Goal: Information Seeking & Learning: Understand process/instructions

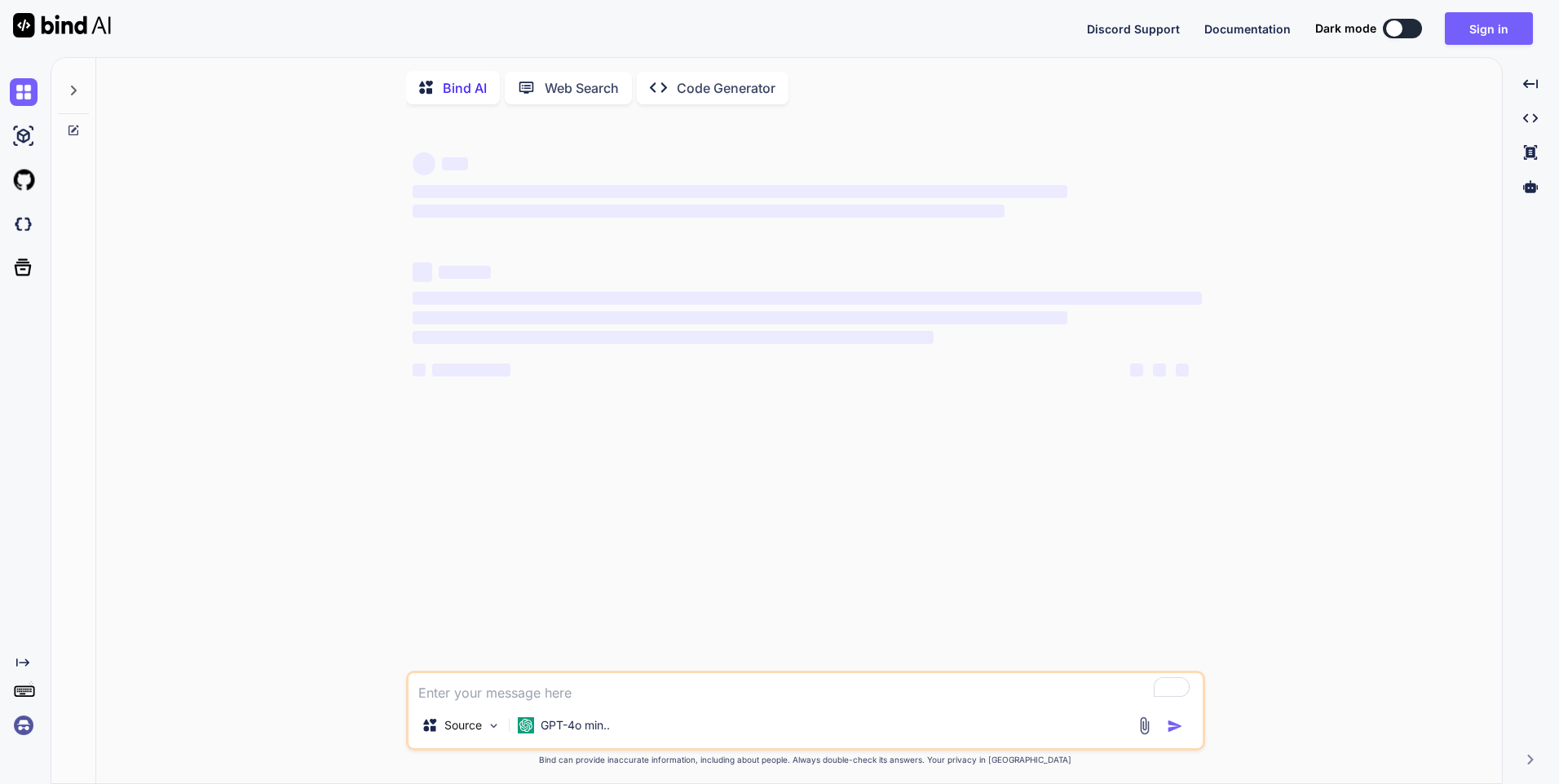
type textarea "x"
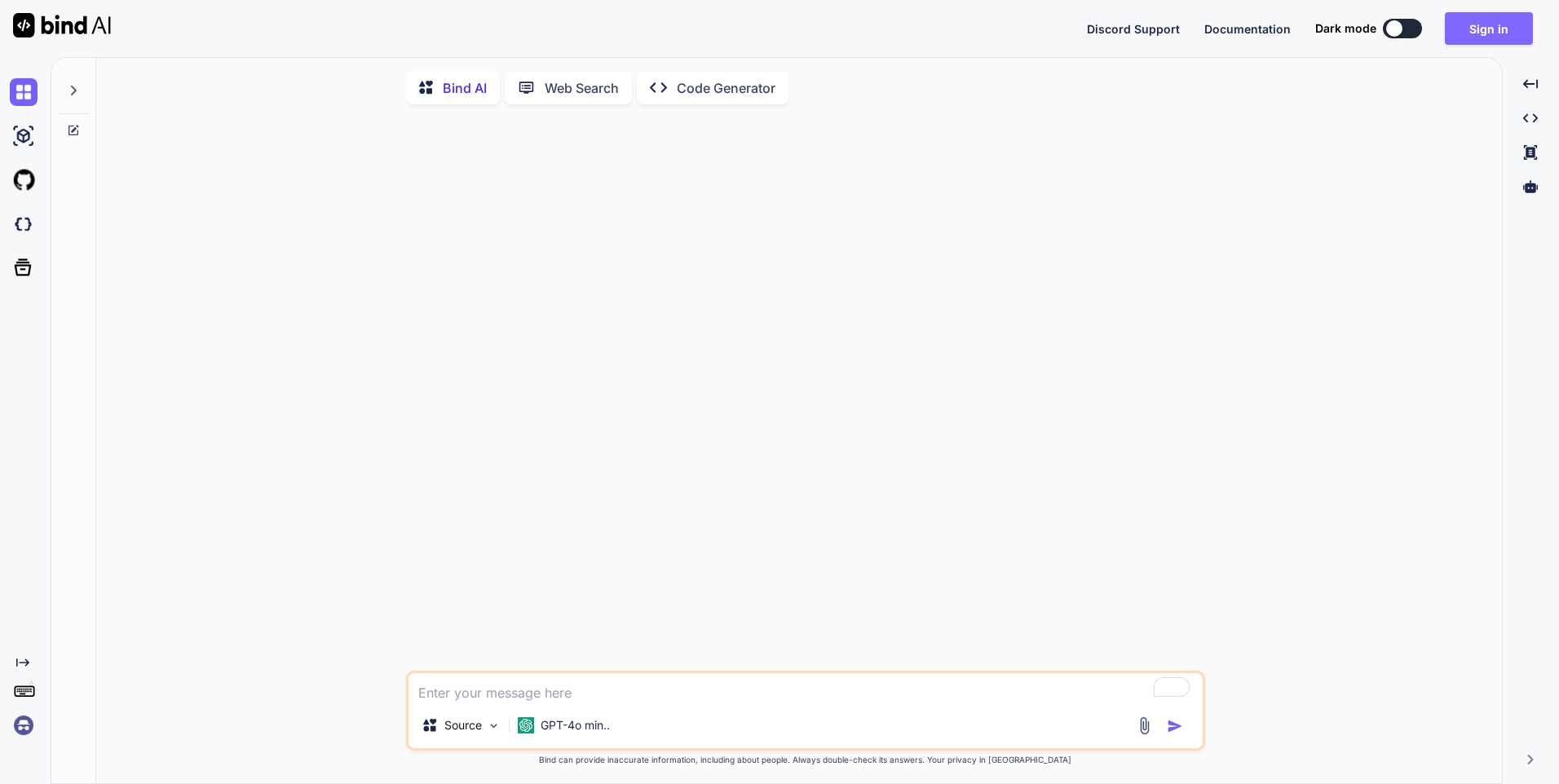
click at [1482, 32] on button "Sign in" at bounding box center [1489, 29] width 88 height 33
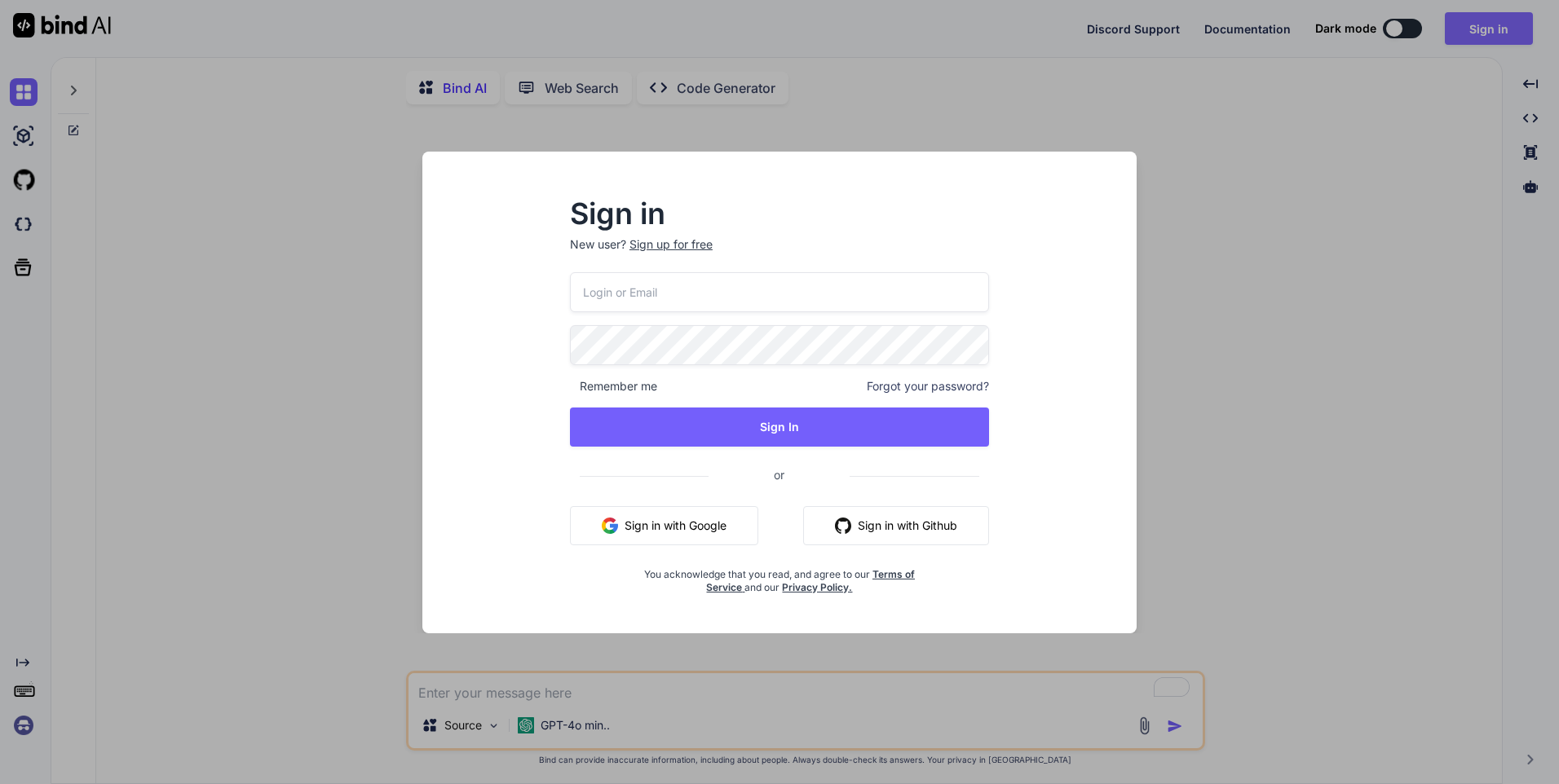
type input "[EMAIL_ADDRESS][DOMAIN_NAME]"
click at [699, 534] on button "Sign in with Google" at bounding box center [664, 525] width 188 height 39
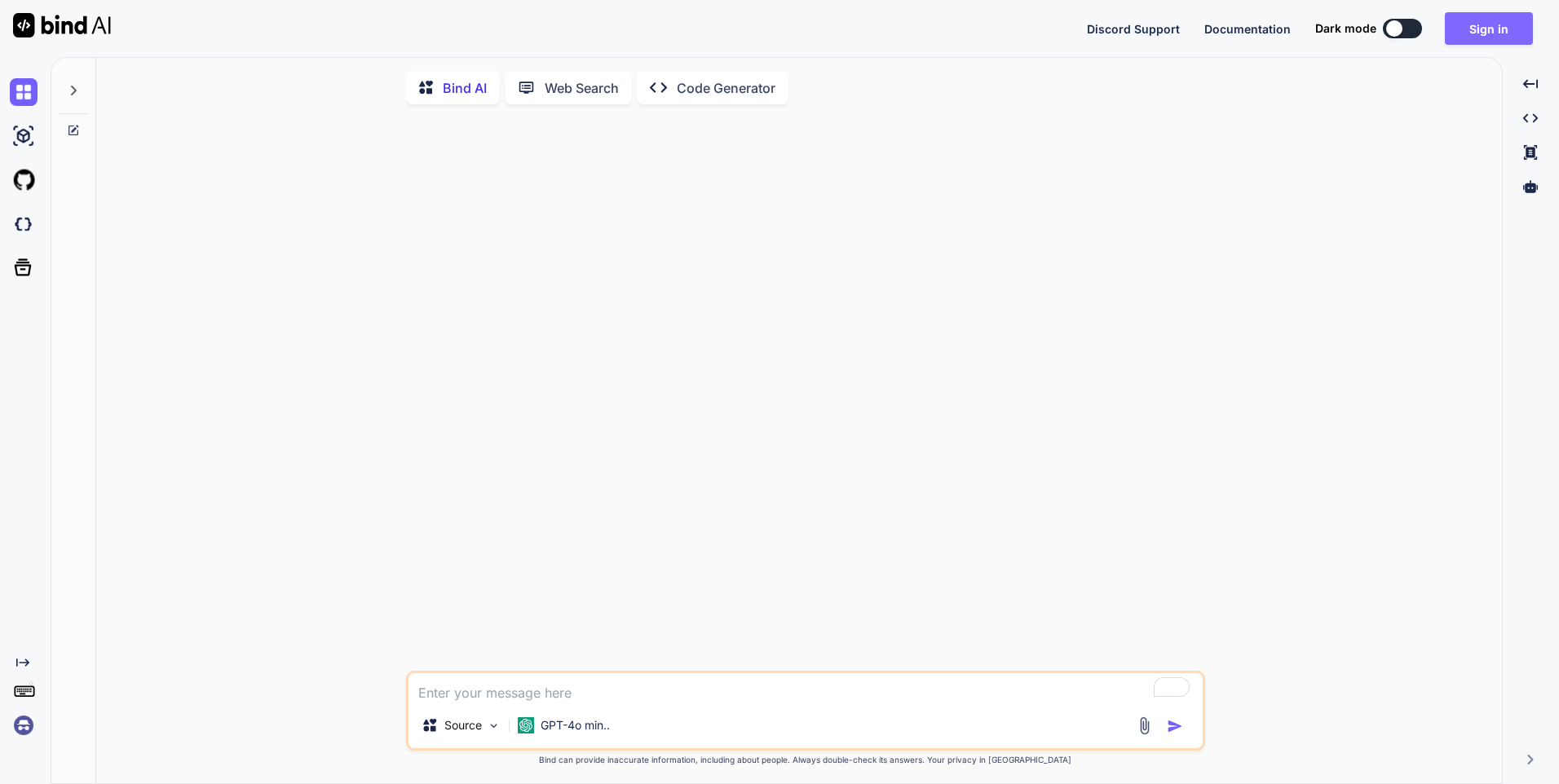
click at [1476, 35] on button "Sign in" at bounding box center [1489, 29] width 88 height 33
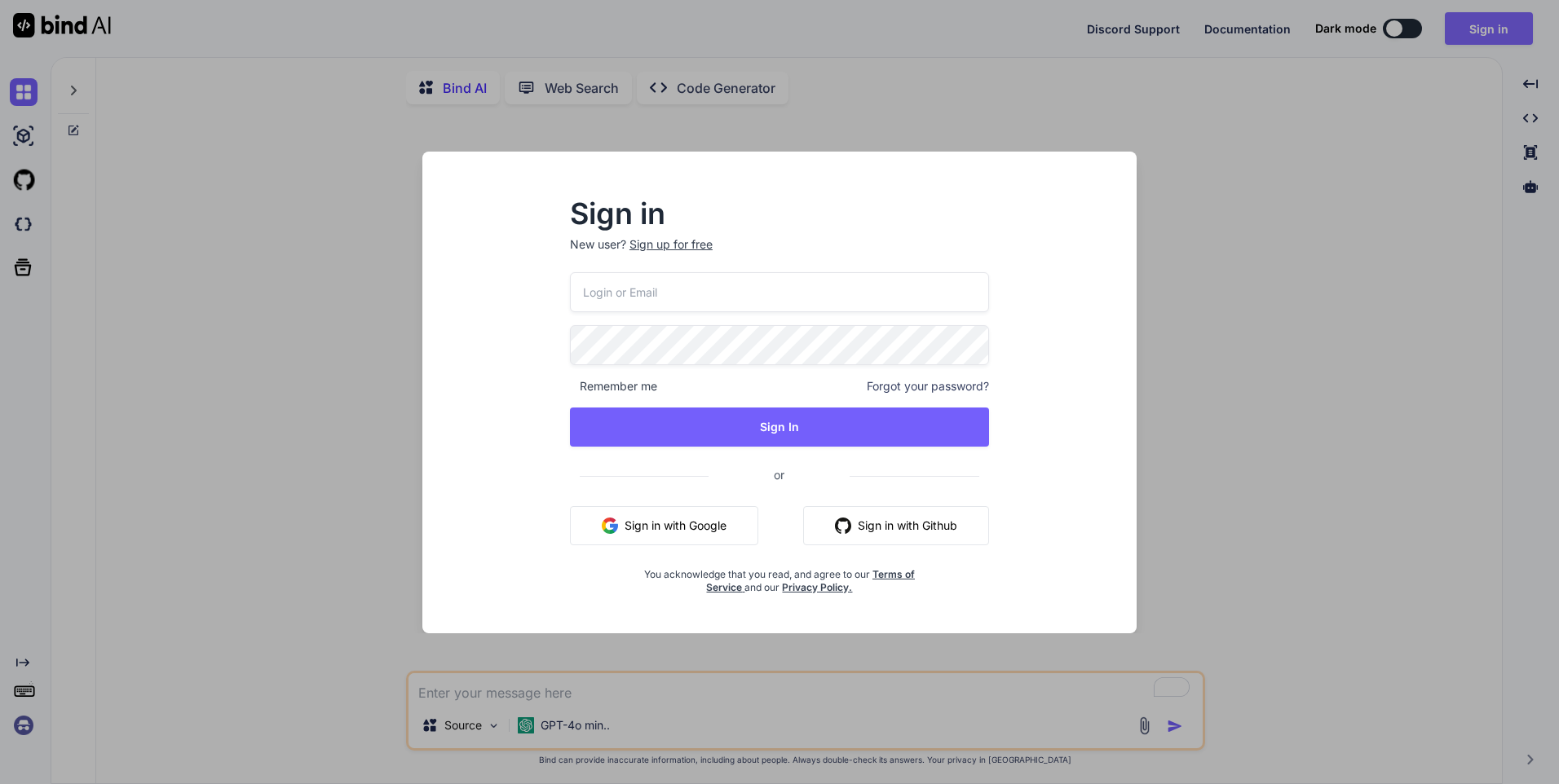
type input "[EMAIL_ADDRESS][DOMAIN_NAME]"
click at [666, 524] on button "Sign in with Google" at bounding box center [664, 525] width 188 height 39
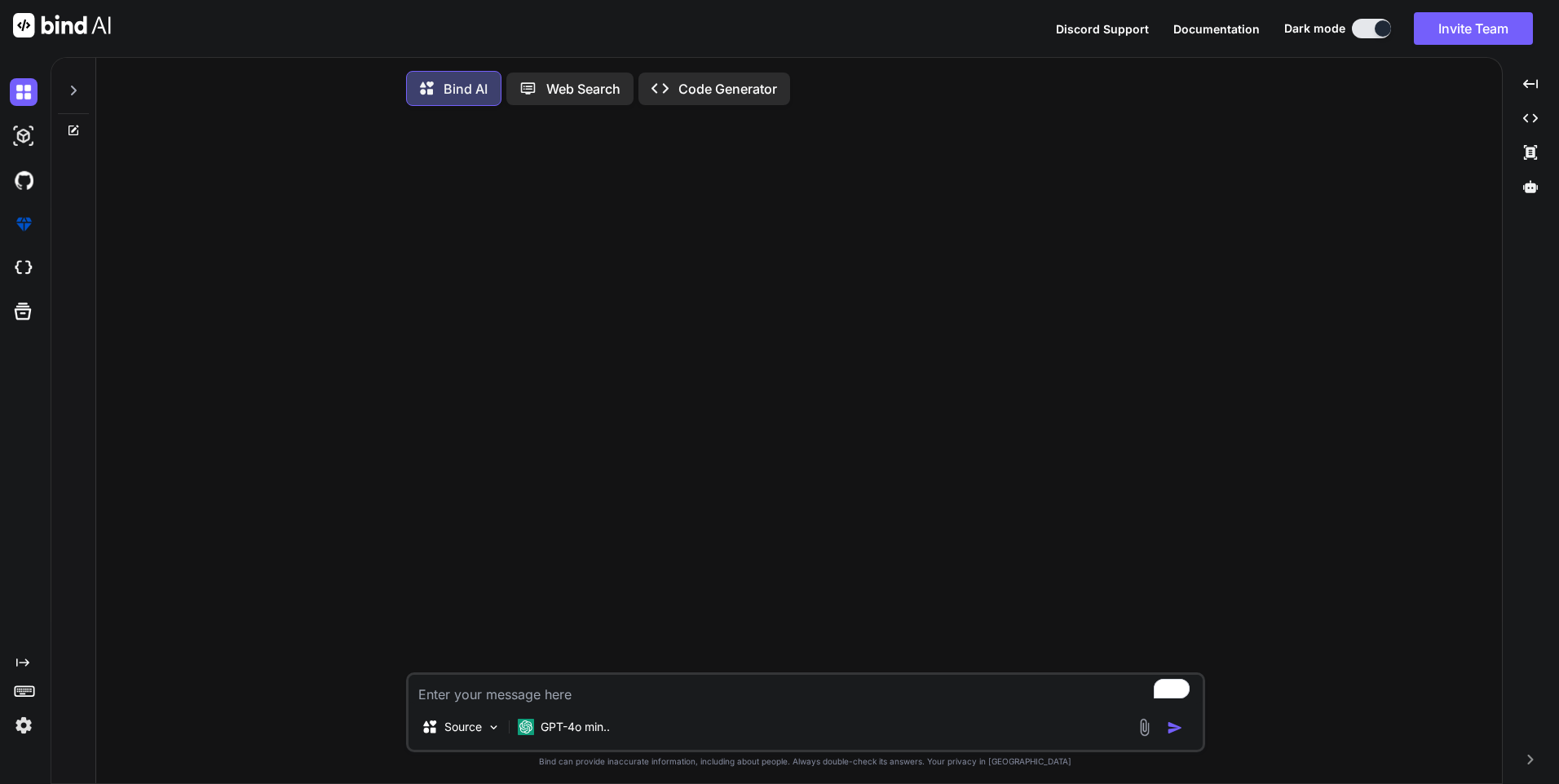
click at [498, 699] on textarea "To enrich screen reader interactions, please activate Accessibility in Grammarl…" at bounding box center [805, 690] width 794 height 29
click at [569, 701] on textarea "create test cases for" at bounding box center [805, 690] width 794 height 29
paste textarea "• Added the Trackler logo and aligned the category heading to the centre in the…"
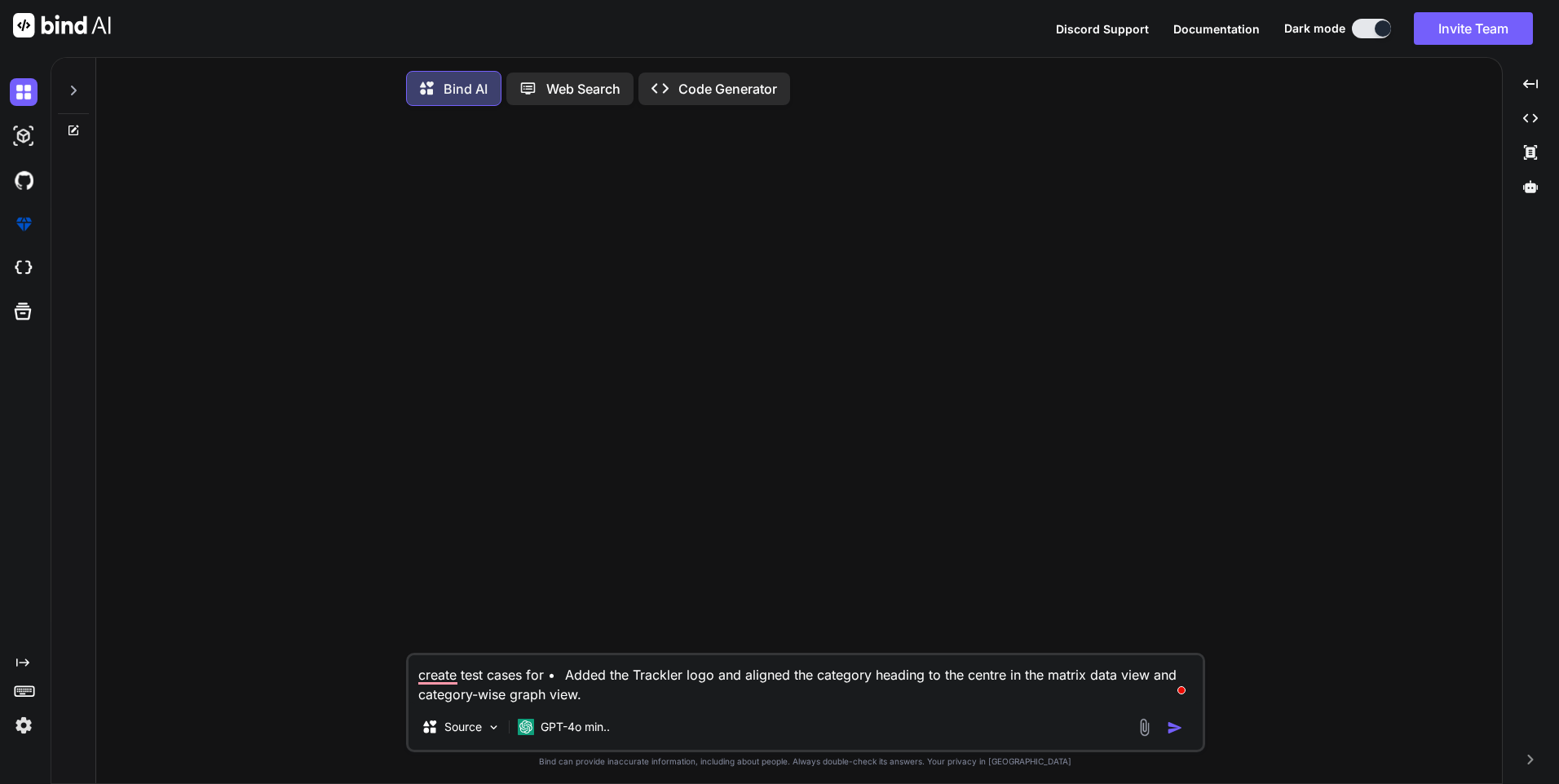
click at [563, 677] on textarea "create test cases for • Added the Trackler logo and aligned the category headin…" at bounding box center [805, 679] width 794 height 49
click at [575, 675] on textarea "create test cases for • Added the Trackler logo and aligned the category headin…" at bounding box center [805, 679] width 794 height 49
type textarea "create test cases for added the Trackler logo and aligned the category heading …"
click at [1175, 733] on img "button" at bounding box center [1174, 728] width 16 height 16
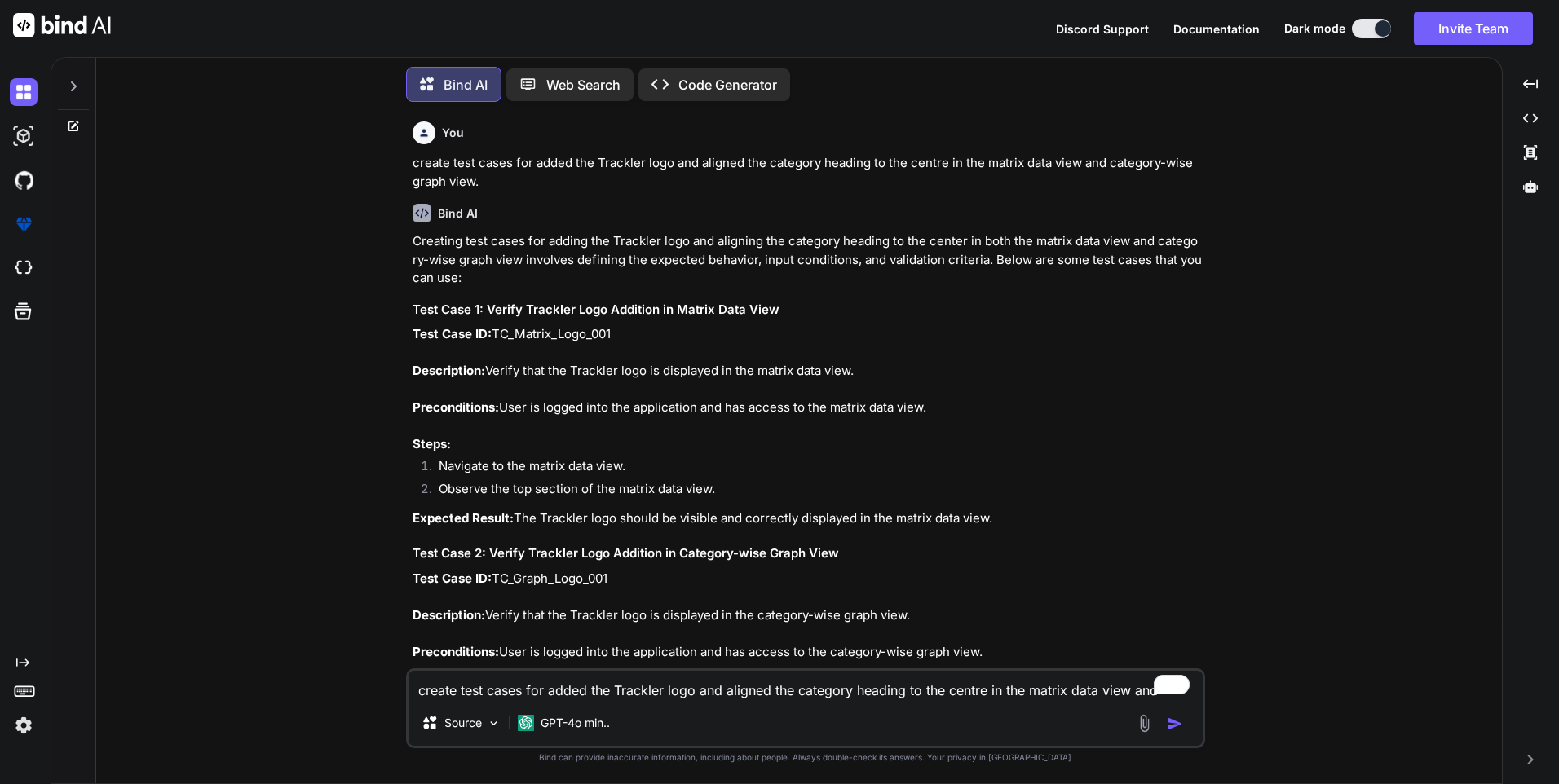
drag, startPoint x: 488, startPoint y: 373, endPoint x: 861, endPoint y: 369, distance: 373.0
click at [861, 369] on p "Test Case ID: TC_Matrix_Logo_001 Description: Verify that the Trackler logo is …" at bounding box center [807, 389] width 789 height 129
copy p "Verify that the Trackler logo is displayed in the matrix data view."
drag, startPoint x: 437, startPoint y: 463, endPoint x: 730, endPoint y: 476, distance: 293.3
click at [730, 476] on li "Navigate to the matrix data view." at bounding box center [814, 469] width 776 height 23
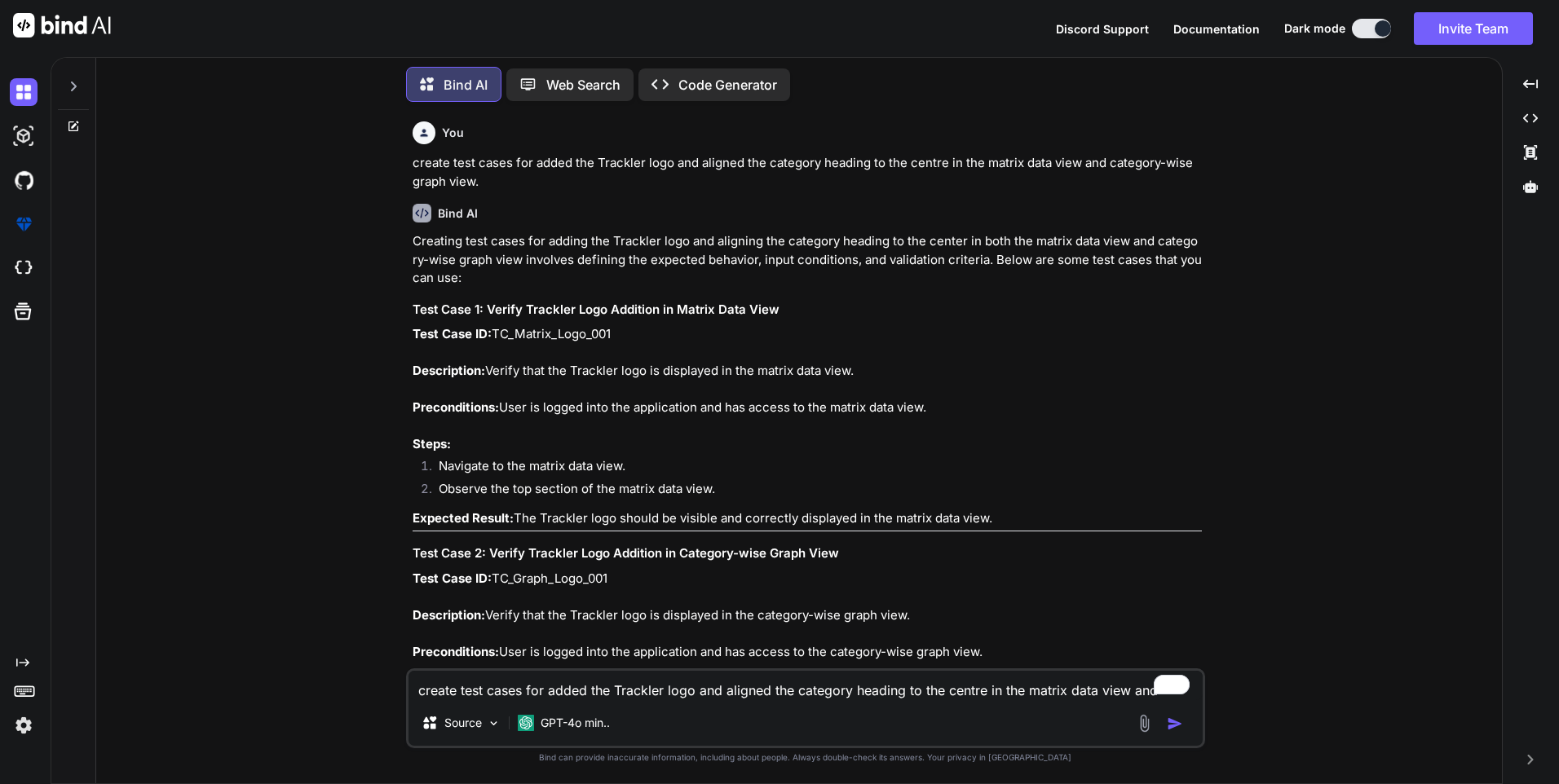
drag, startPoint x: 730, startPoint y: 476, endPoint x: 701, endPoint y: 489, distance: 31.8
click at [700, 489] on li "Observe the top section of the matrix data view." at bounding box center [814, 491] width 776 height 23
drag, startPoint x: 718, startPoint y: 488, endPoint x: 439, endPoint y: 471, distance: 279.5
click at [439, 471] on ol "Navigate to the matrix data view. Observe the top section of the matrix data vi…" at bounding box center [807, 480] width 789 height 46
copy ol "Navigate to the matrix data view. Observe the top section of the matrix data vi…"
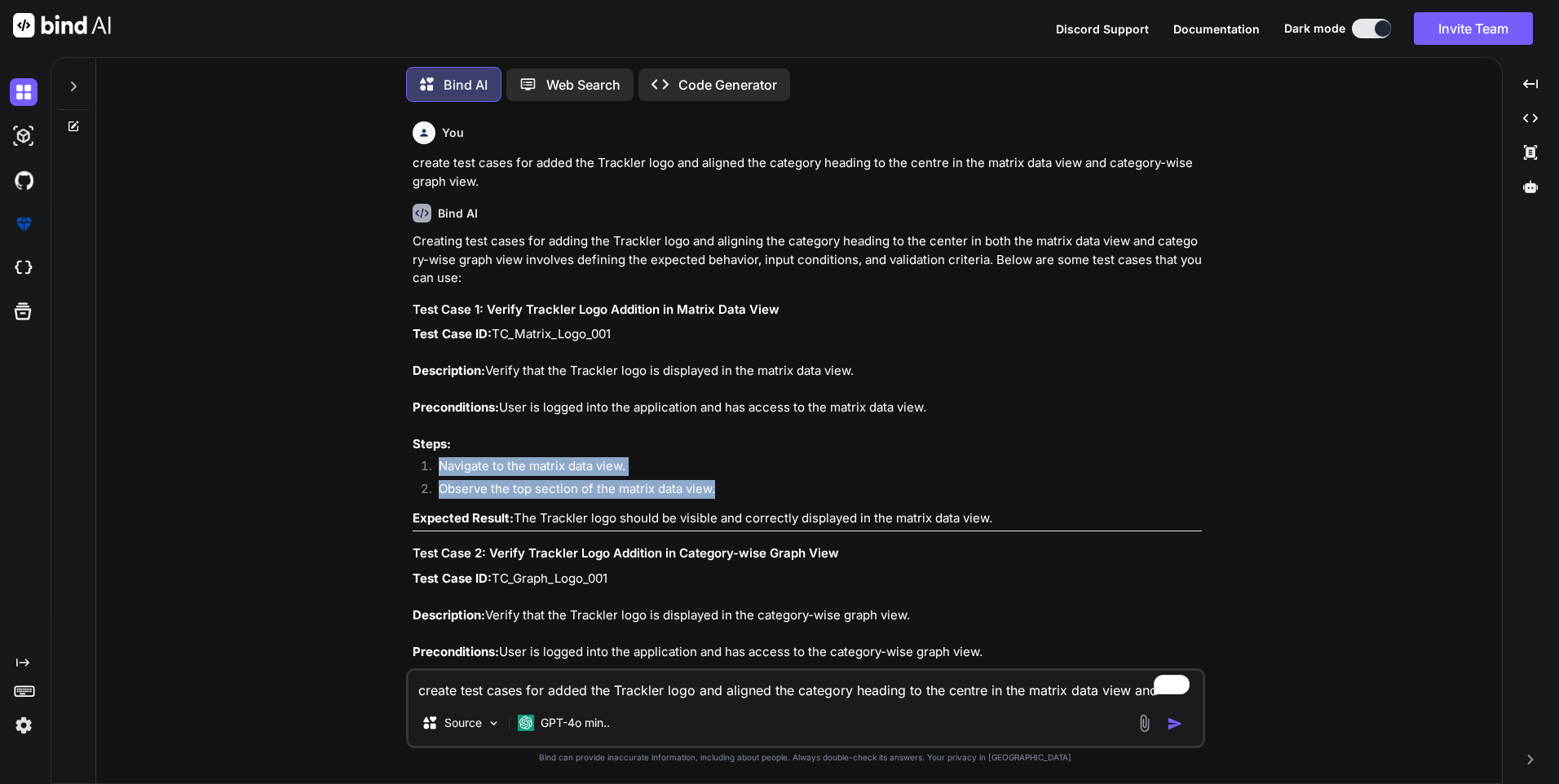
drag, startPoint x: 517, startPoint y: 516, endPoint x: 1040, endPoint y: 515, distance: 523.0
click at [1040, 515] on p "Expected Result: The Trackler logo should be visible and correctly displayed in…" at bounding box center [807, 519] width 789 height 19
copy p "The Trackler logo should be visible and correctly displayed in the matrix data …"
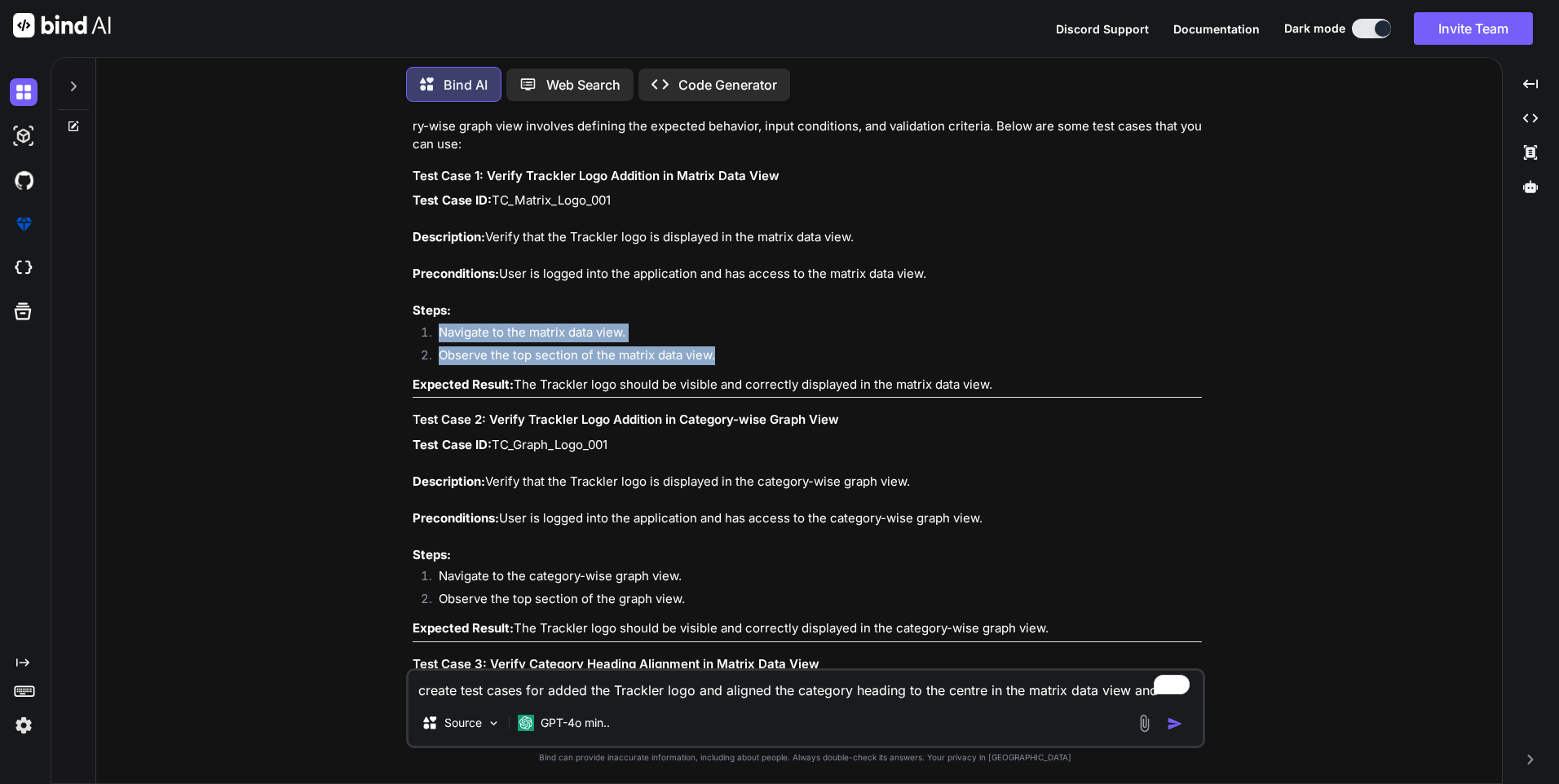
scroll to position [163, 0]
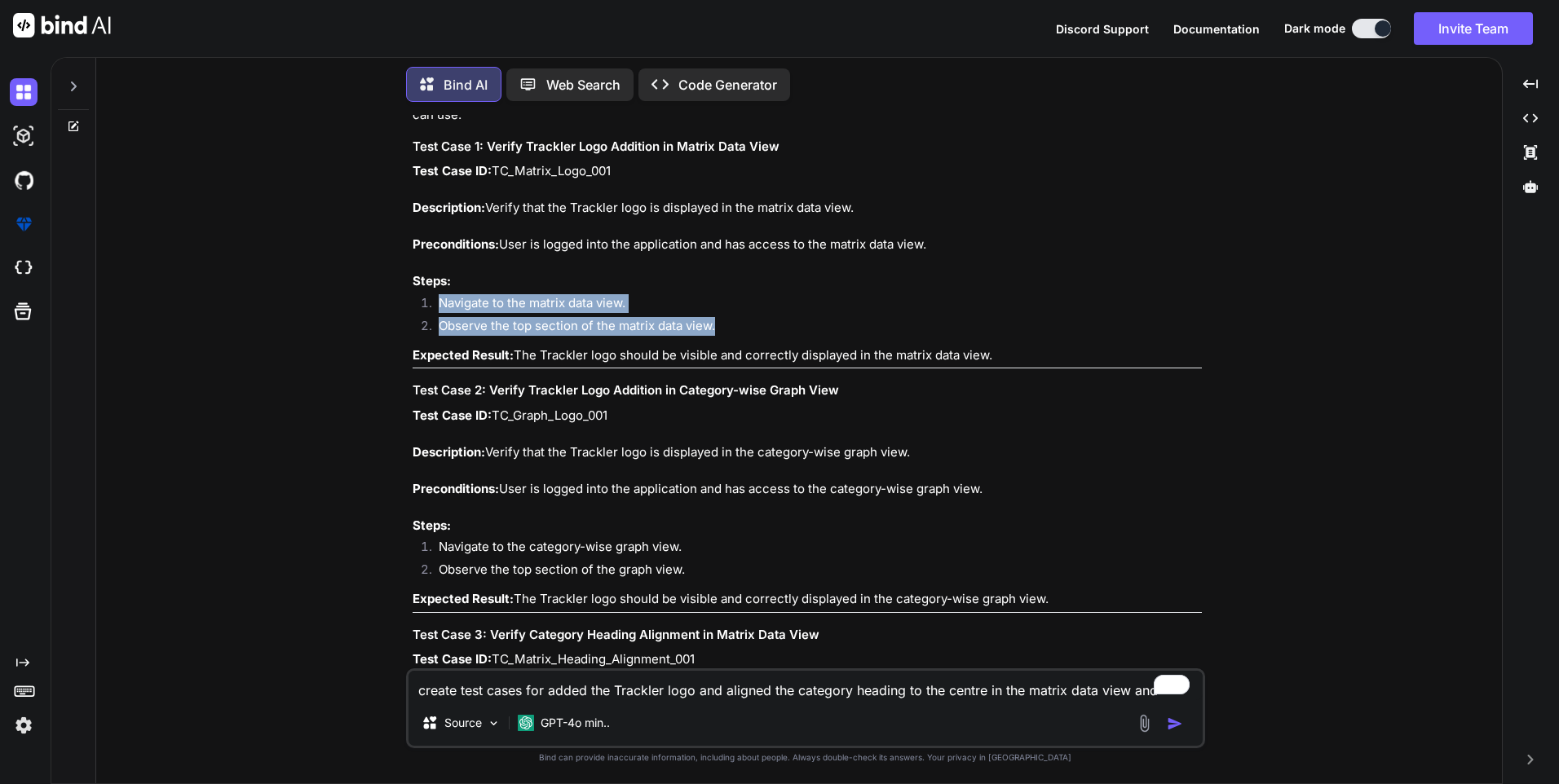
drag, startPoint x: 491, startPoint y: 447, endPoint x: 935, endPoint y: 456, distance: 444.1
click at [935, 456] on p "Test Case ID: TC_Graph_Logo_001 Description: Verify that the Trackler logo is d…" at bounding box center [807, 470] width 789 height 129
copy p "Verify that the Trackler logo is displayed in the category-wise graph view."
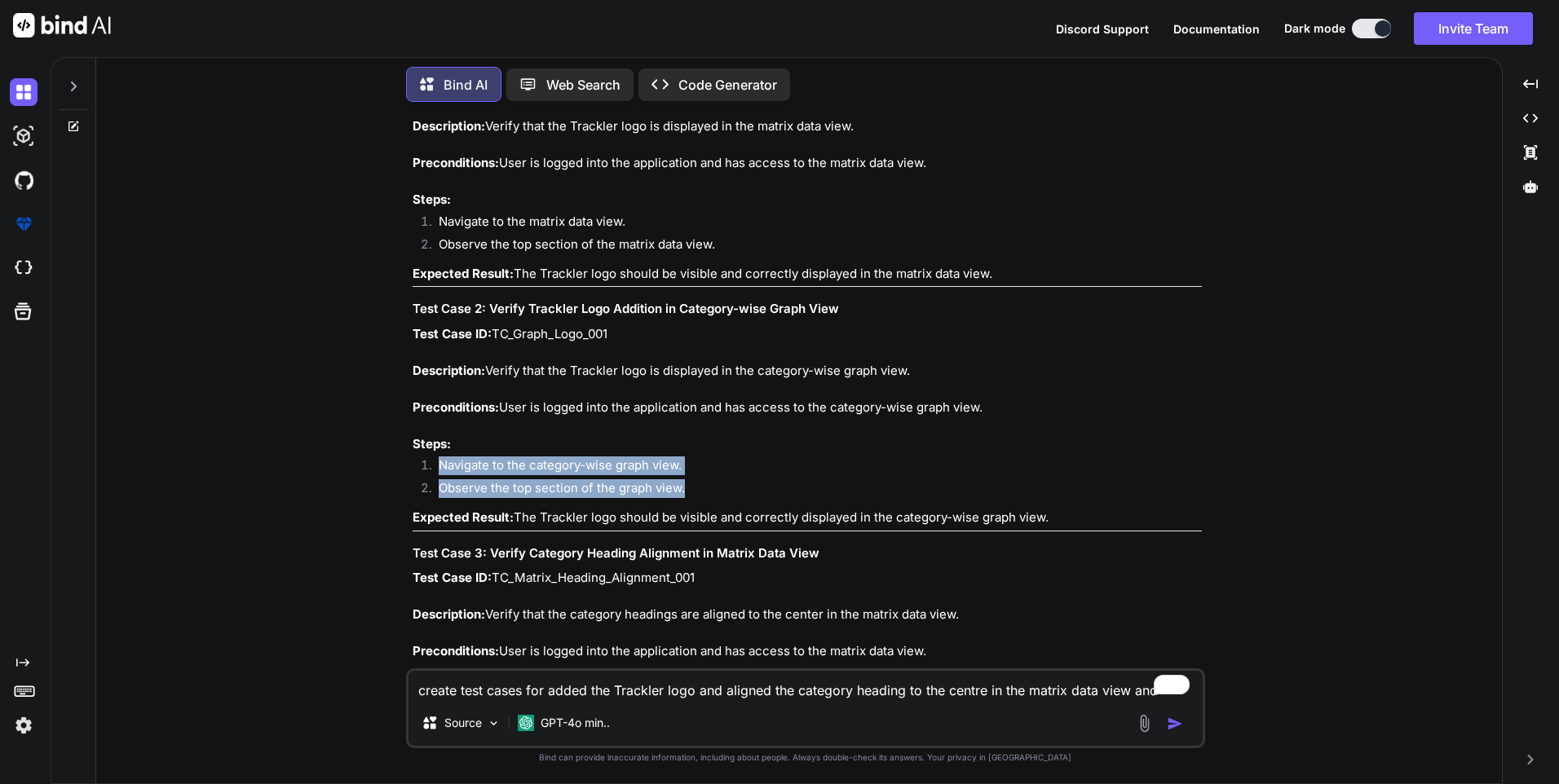
drag, startPoint x: 697, startPoint y: 489, endPoint x: 419, endPoint y: 459, distance: 279.6
click at [419, 459] on ol "Navigate to the category-wise graph view. Observe the top section of the graph …" at bounding box center [807, 479] width 789 height 46
copy ol "Navigate to the category-wise graph view. Observe the top section of the graph …"
drag, startPoint x: 519, startPoint y: 512, endPoint x: 1064, endPoint y: 523, distance: 545.1
click at [1064, 523] on p "Expected Result: The Trackler logo should be visible and correctly displayed in…" at bounding box center [807, 518] width 789 height 19
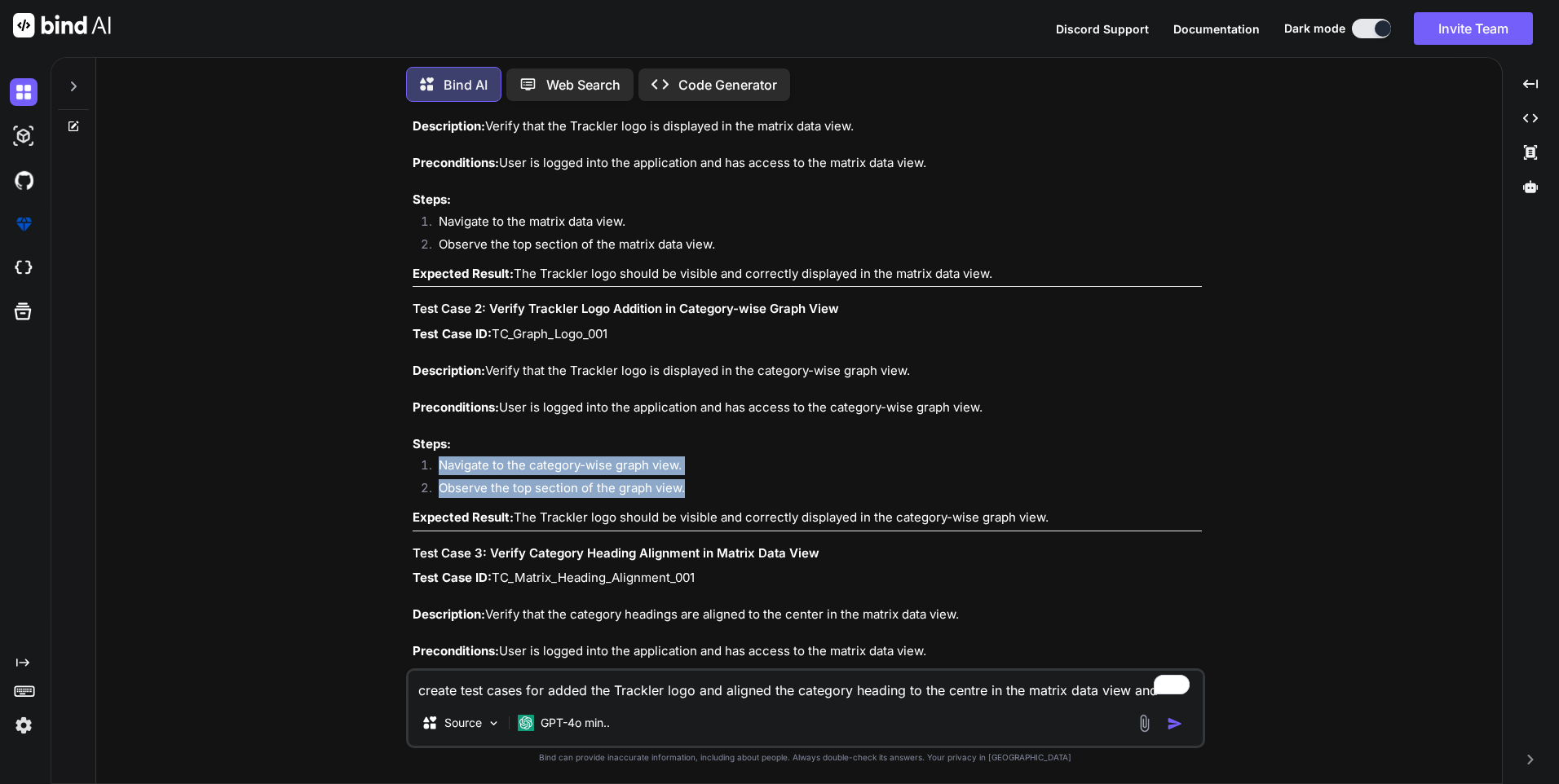
copy p "The Trackler logo should be visible and correctly displayed in the category-wis…"
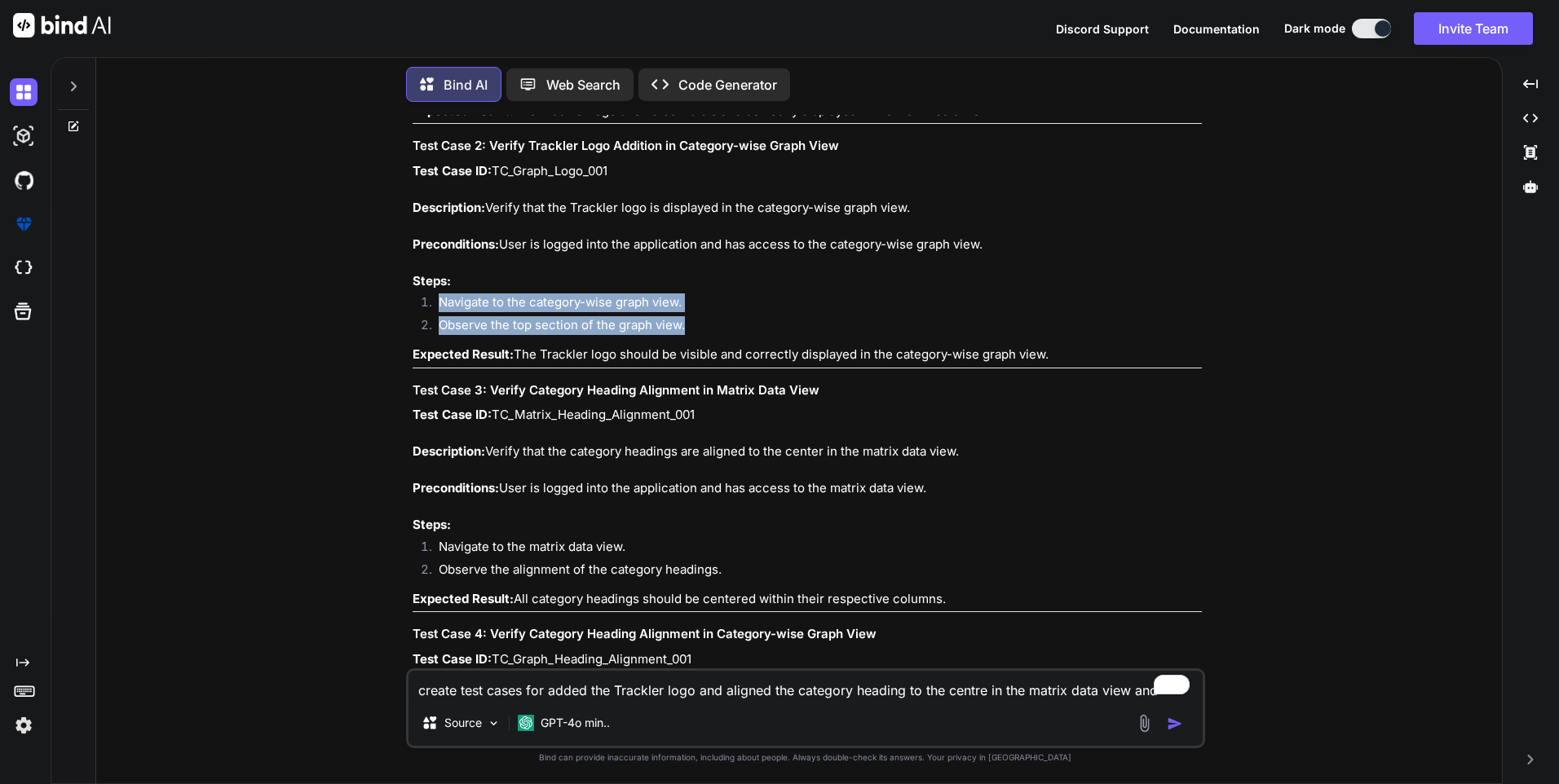
scroll to position [489, 0]
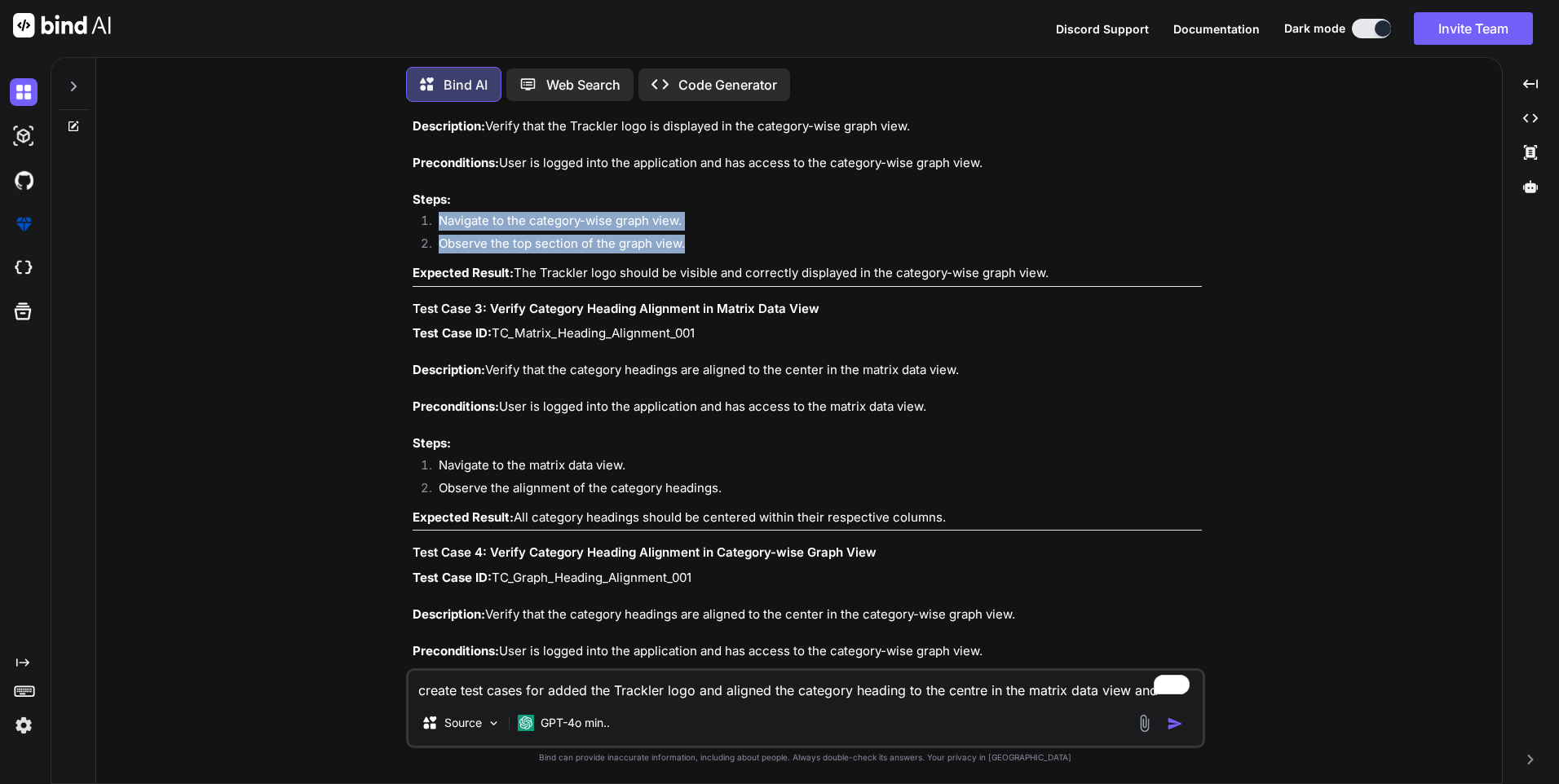
drag, startPoint x: 490, startPoint y: 366, endPoint x: 988, endPoint y: 370, distance: 498.0
click at [988, 370] on p "Test Case ID: TC_Matrix_Heading_Alignment_001 Description: Verify that the cate…" at bounding box center [807, 388] width 789 height 129
copy p "Verify that the category headings are aligned to the center in the matrix data …"
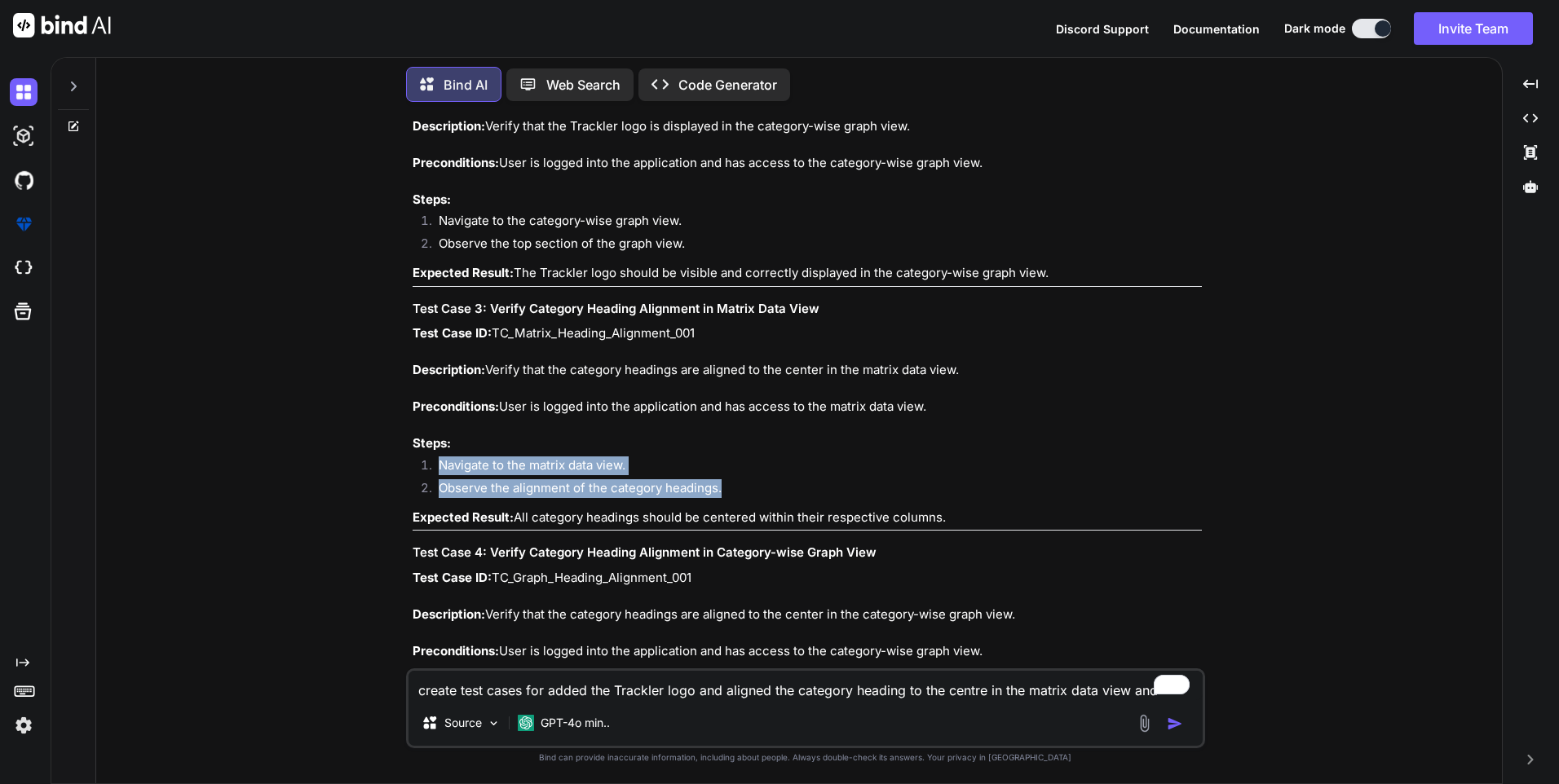
drag, startPoint x: 438, startPoint y: 462, endPoint x: 764, endPoint y: 490, distance: 327.2
click at [764, 490] on ol "Navigate to the matrix data view. Observe the alignment of the category heading…" at bounding box center [807, 479] width 789 height 46
copy ol "Navigate to the matrix data view. Observe the alignment of the category heading…"
drag, startPoint x: 517, startPoint y: 516, endPoint x: 984, endPoint y: 518, distance: 467.0
click at [984, 518] on p "Expected Result: All category headings should be centered within their respecti…" at bounding box center [807, 518] width 789 height 19
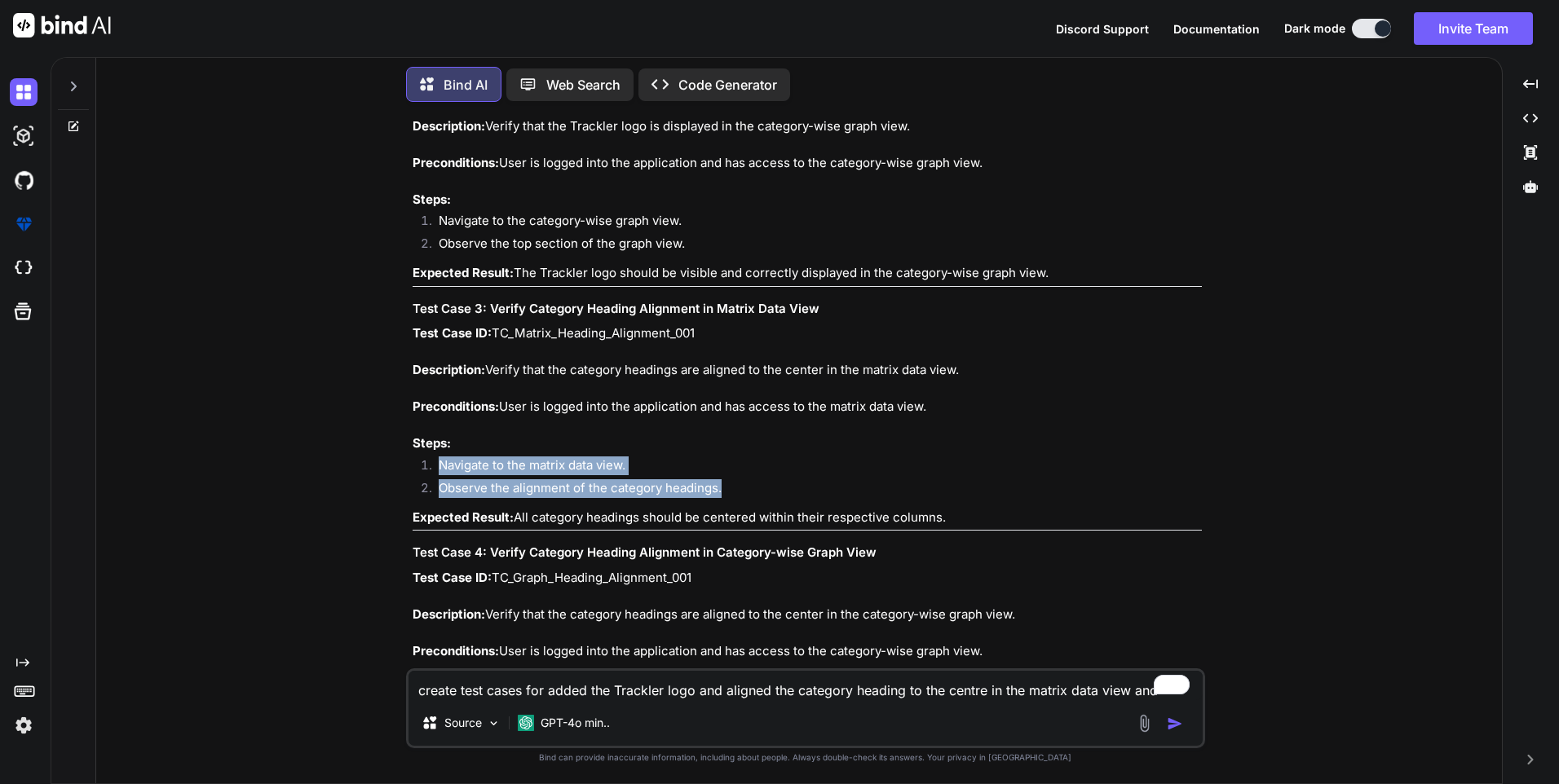
copy p "All category headings should be centered within their respective columns."
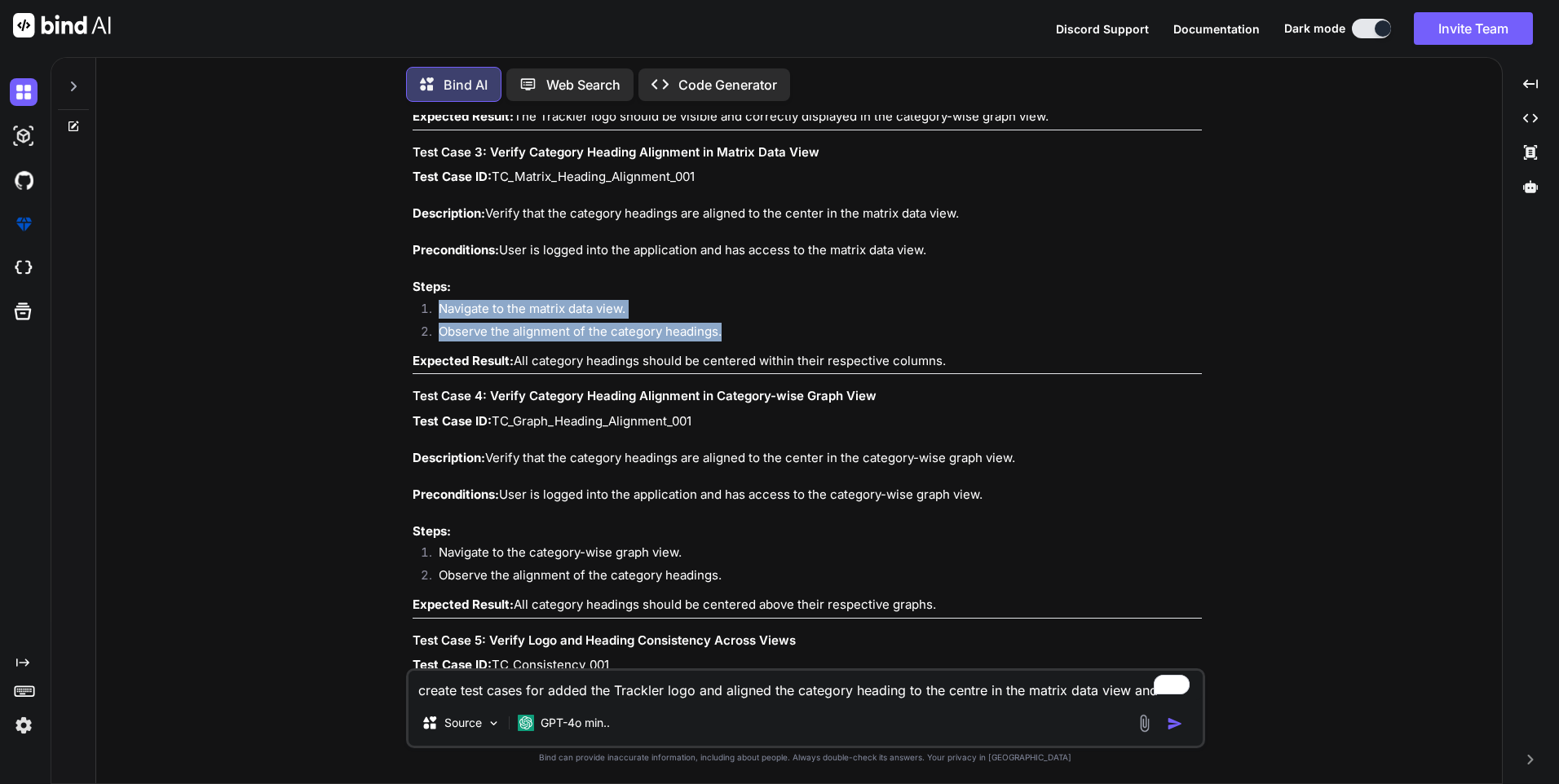
scroll to position [652, 0]
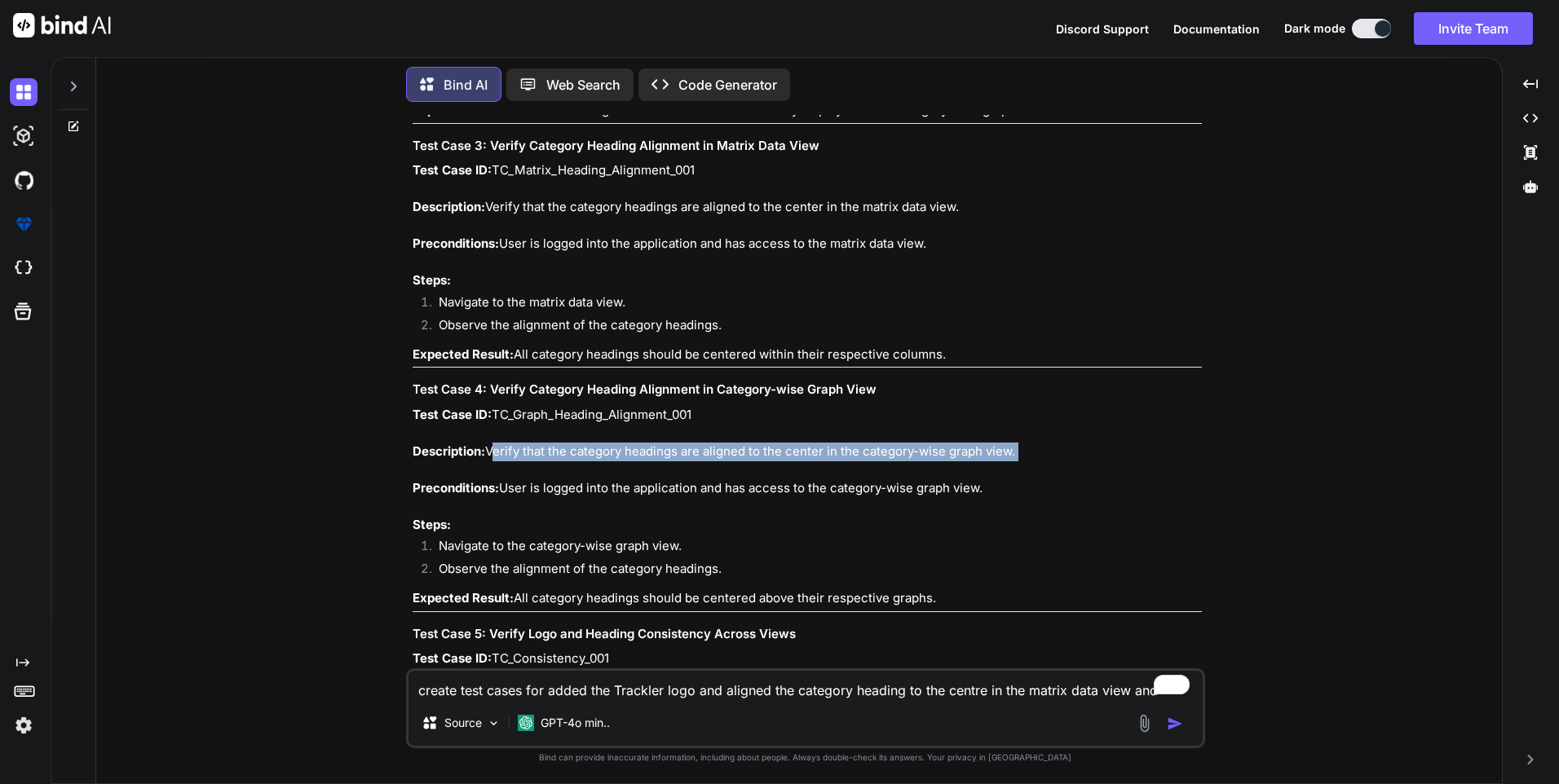
drag, startPoint x: 489, startPoint y: 449, endPoint x: 1028, endPoint y: 464, distance: 539.2
click at [1028, 464] on p "Test Case ID: TC_Graph_Heading_Alignment_001 Description: Verify that the categ…" at bounding box center [807, 470] width 789 height 129
copy p "Verify that the category headings are aligned to the center in the category-wis…"
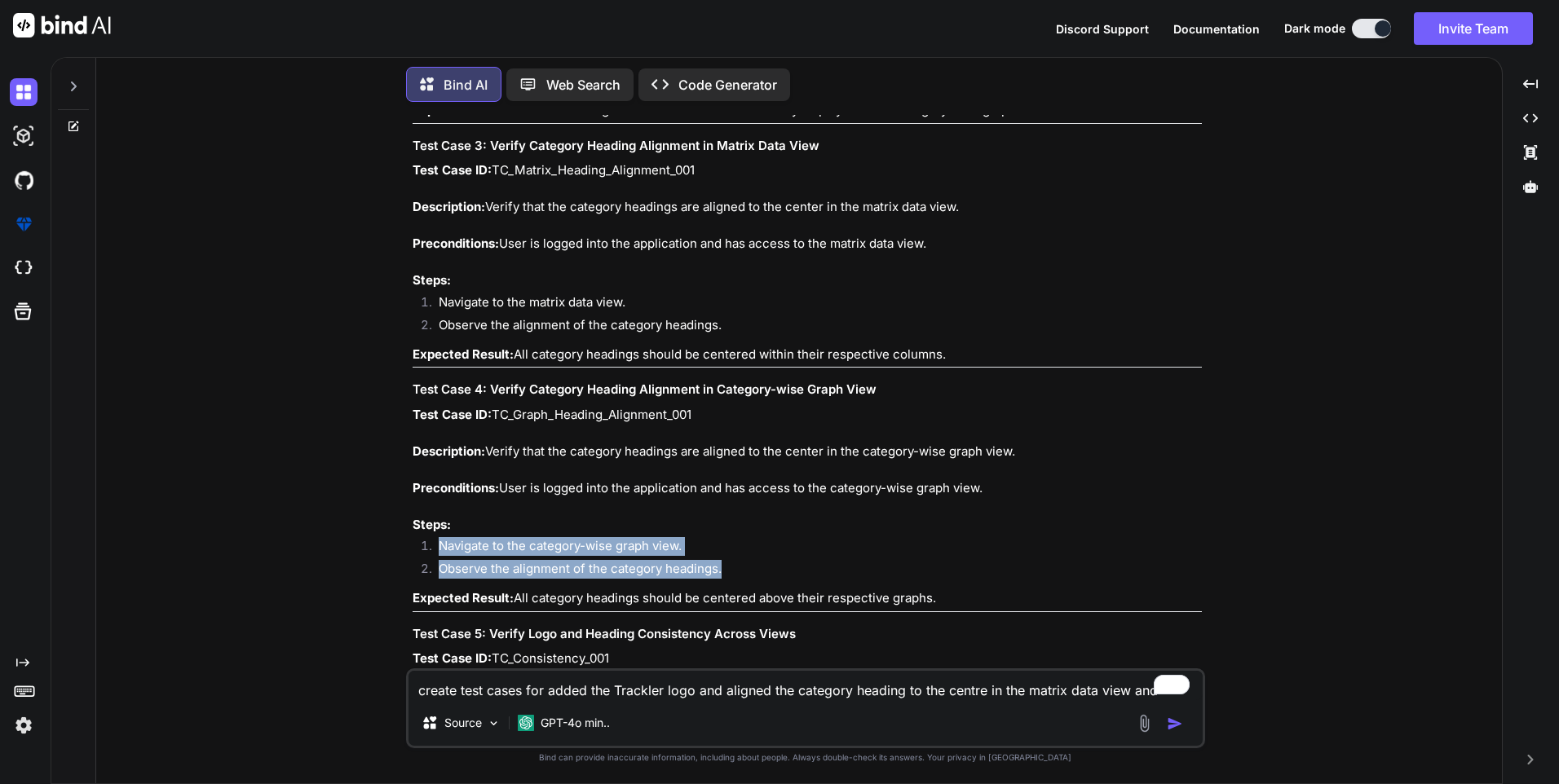
drag, startPoint x: 731, startPoint y: 574, endPoint x: 438, endPoint y: 551, distance: 293.9
click at [438, 551] on ol "Navigate to the category-wise graph view. Observe the alignment of the category…" at bounding box center [807, 560] width 789 height 46
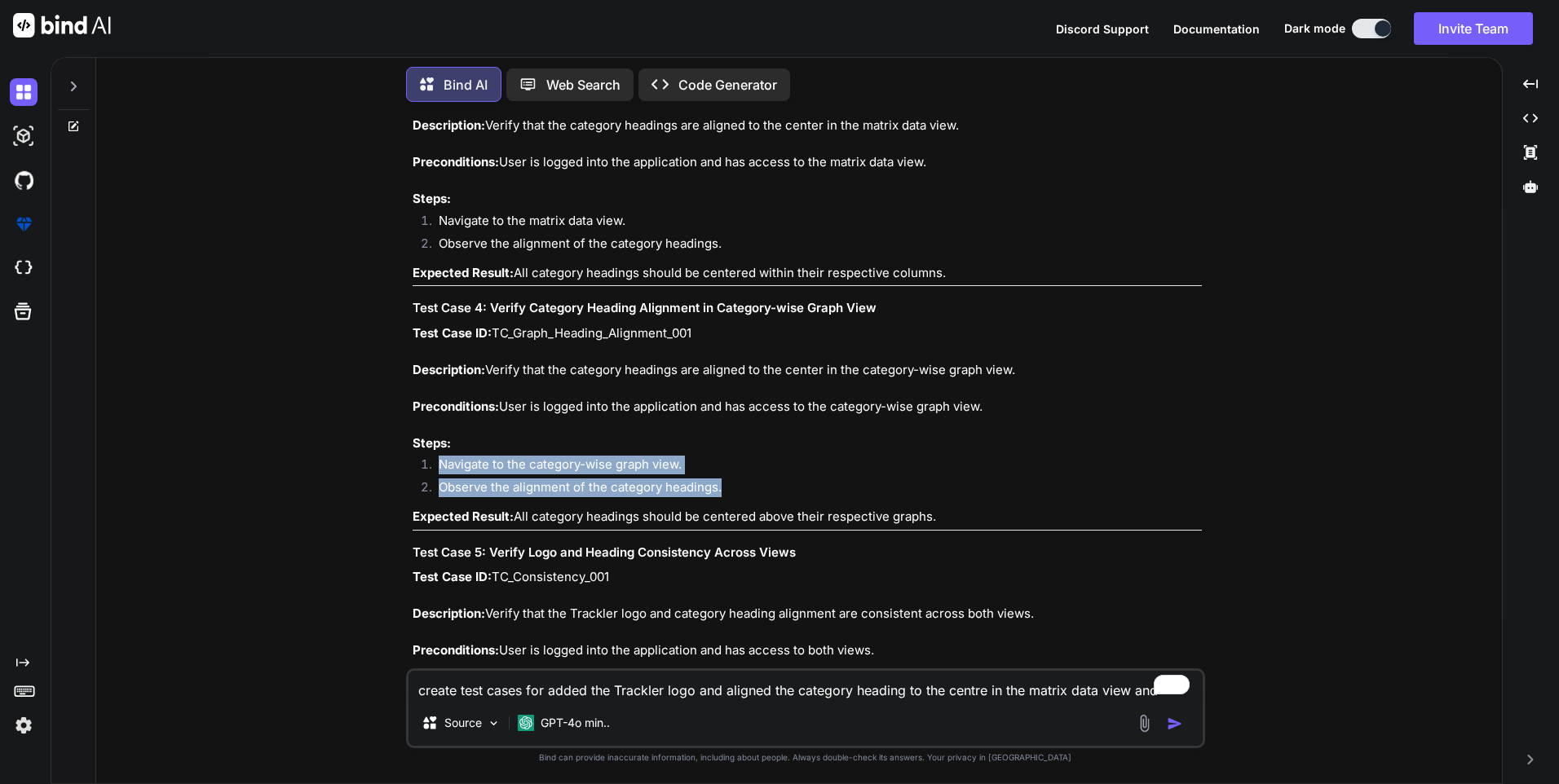
drag, startPoint x: 518, startPoint y: 515, endPoint x: 974, endPoint y: 509, distance: 456.0
click at [974, 509] on p "Expected Result: All category headings should be centered above their respectiv…" at bounding box center [807, 517] width 789 height 19
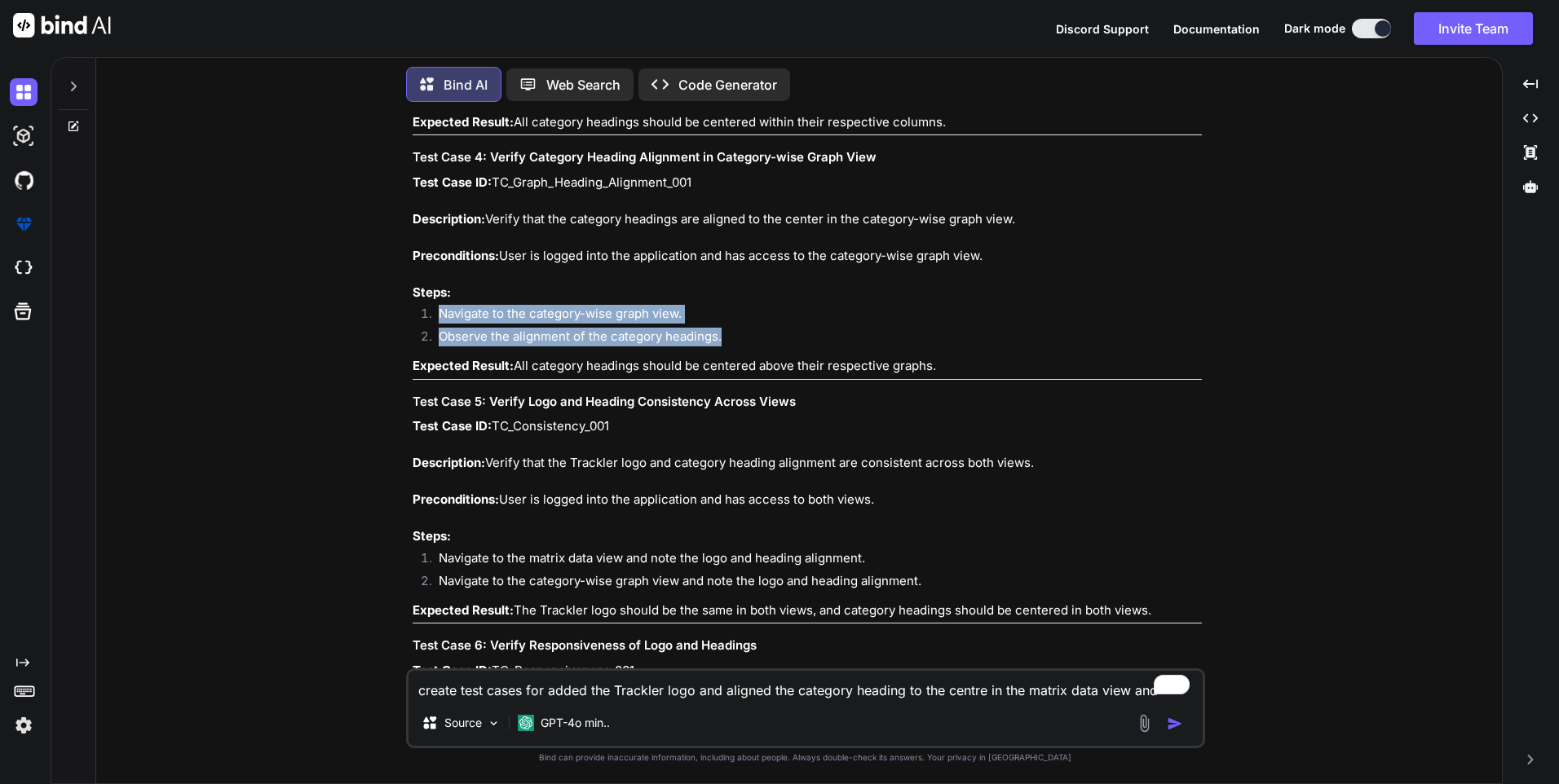
scroll to position [897, 0]
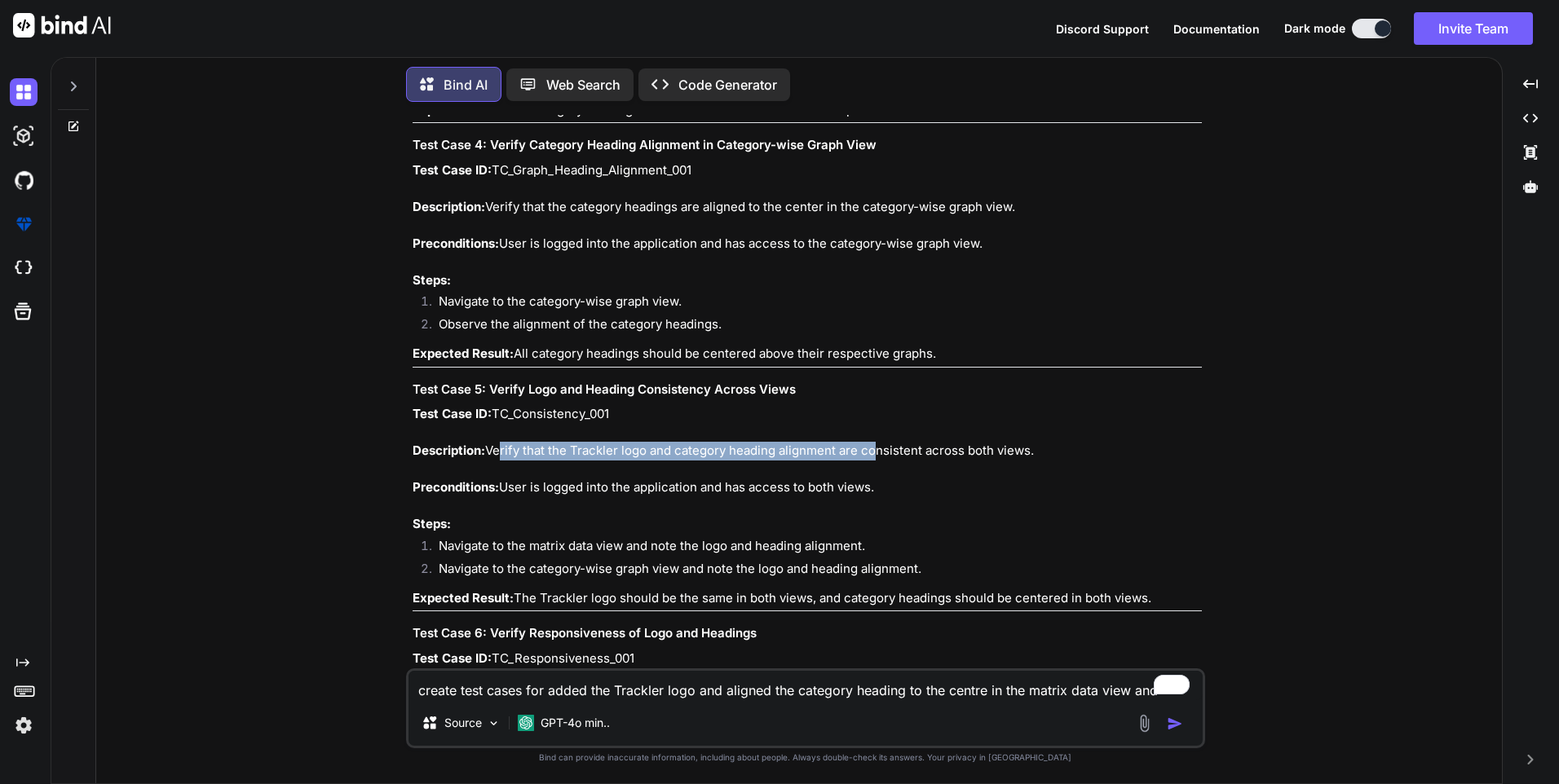
drag, startPoint x: 493, startPoint y: 446, endPoint x: 869, endPoint y: 459, distance: 376.2
click at [869, 459] on p "Test Case ID: TC_Consistency_001 Description: Verify that the Trackler logo and…" at bounding box center [807, 470] width 789 height 129
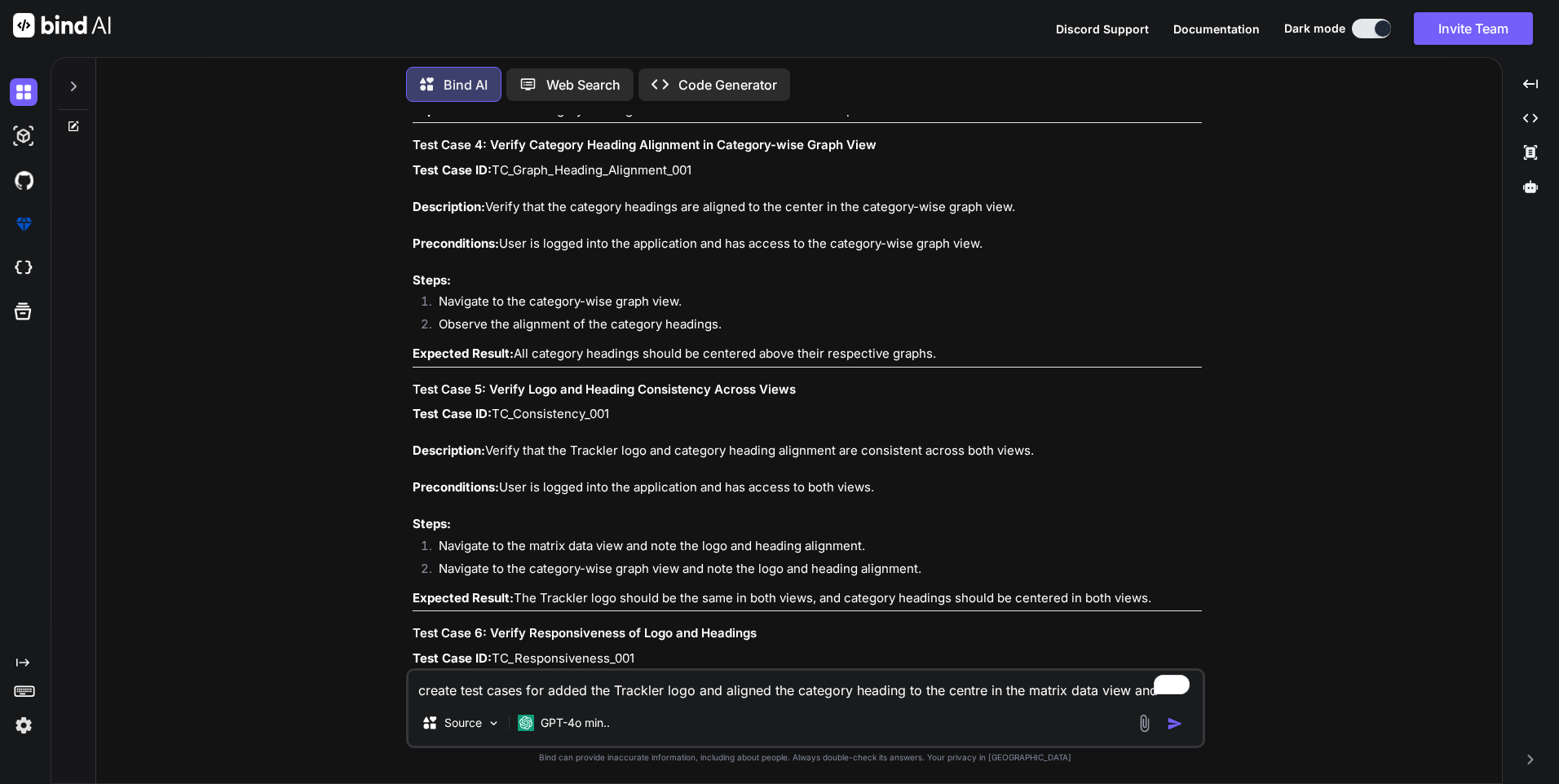
drag, startPoint x: 869, startPoint y: 459, endPoint x: 779, endPoint y: 488, distance: 94.6
click at [779, 488] on p "Test Case ID: TC_Consistency_001 Description: Verify that the Trackler logo and…" at bounding box center [807, 470] width 789 height 129
drag, startPoint x: 492, startPoint y: 446, endPoint x: 1074, endPoint y: 450, distance: 582.0
click at [1074, 450] on p "Test Case ID: TC_Consistency_001 Description: Verify that the Trackler logo and…" at bounding box center [807, 470] width 789 height 129
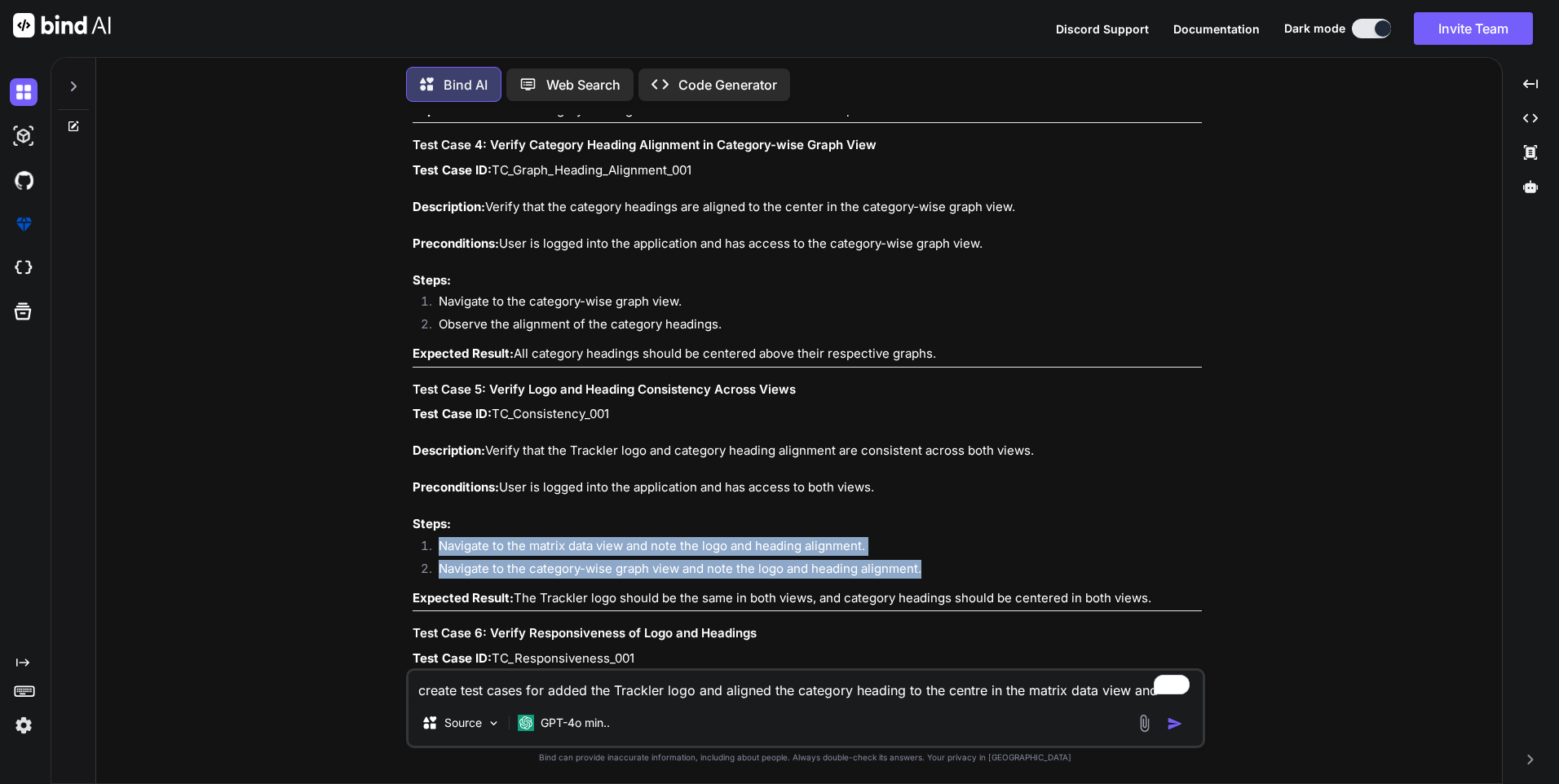
drag, startPoint x: 439, startPoint y: 543, endPoint x: 952, endPoint y: 570, distance: 513.7
click at [952, 570] on ol "Navigate to the matrix data view and note the logo and heading alignment. Navig…" at bounding box center [807, 560] width 789 height 46
drag, startPoint x: 520, startPoint y: 598, endPoint x: 1169, endPoint y: 597, distance: 649.0
click at [1169, 597] on p "Expected Result: The Trackler logo should be the same in both views, and catego…" at bounding box center [807, 599] width 789 height 19
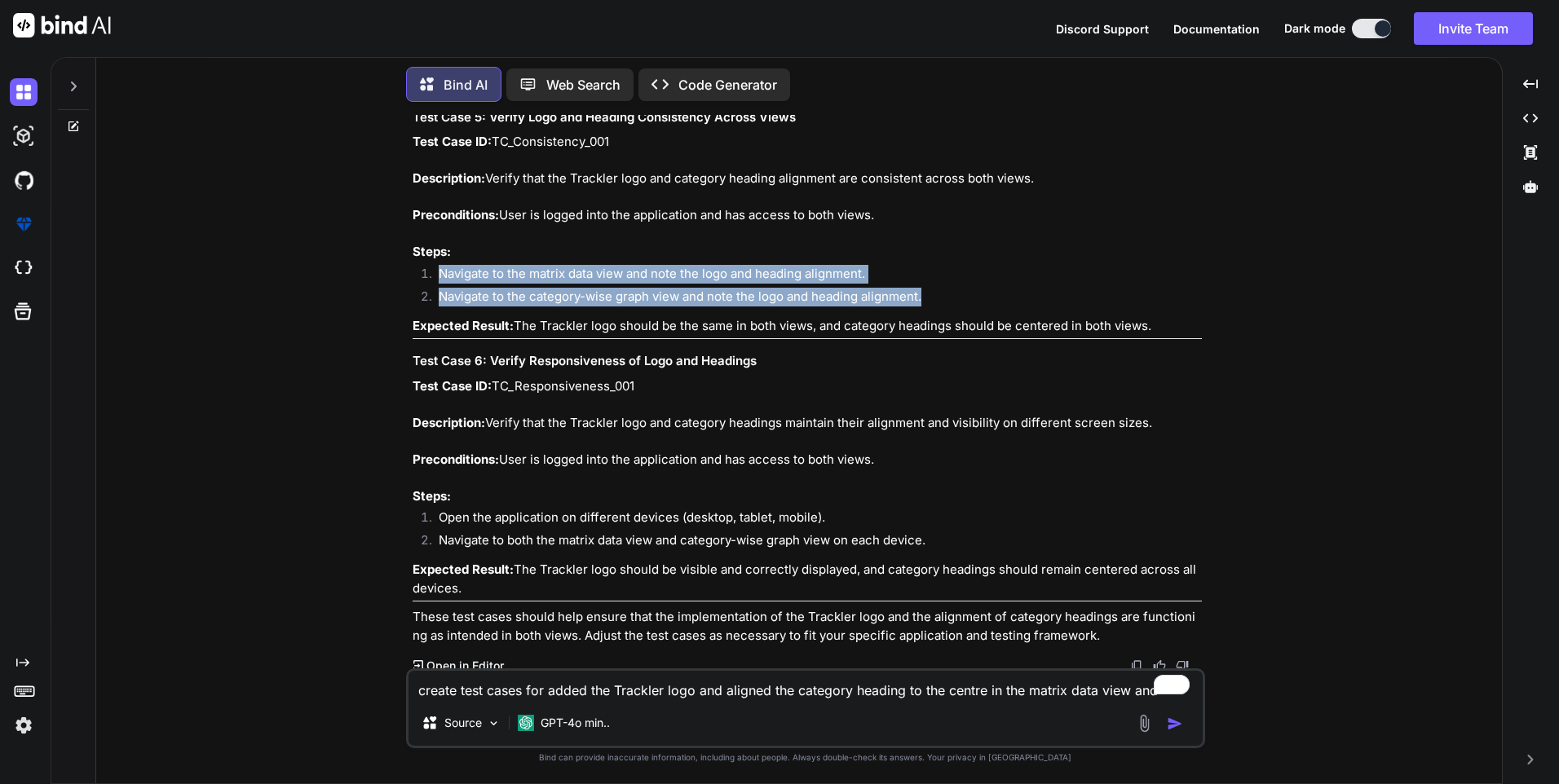
scroll to position [1175, 0]
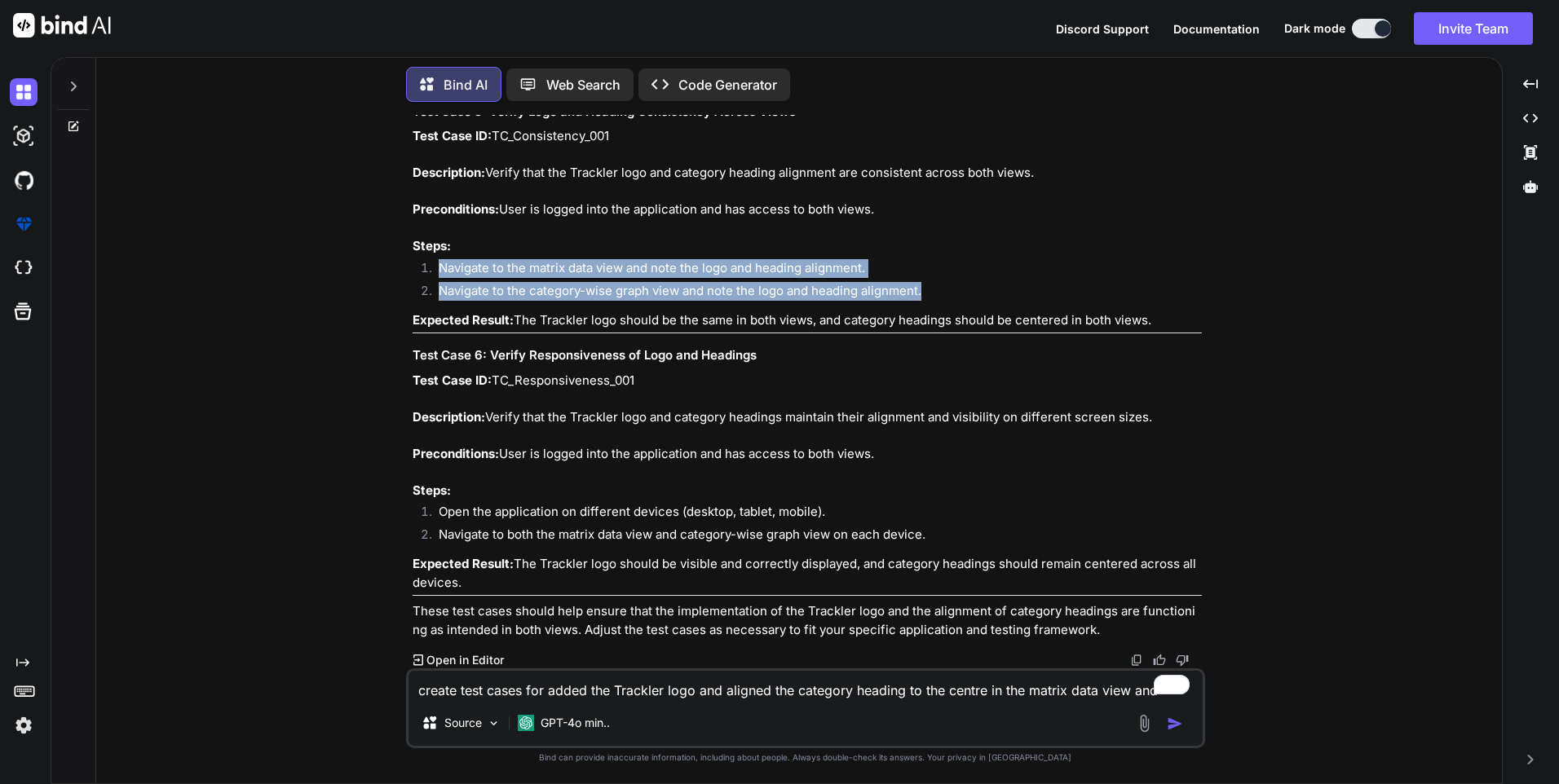
drag, startPoint x: 492, startPoint y: 416, endPoint x: 1166, endPoint y: 418, distance: 674.0
click at [1166, 418] on p "Test Case ID: TC_Responsiveness_001 Description: Verify that the Trackler logo …" at bounding box center [807, 436] width 789 height 129
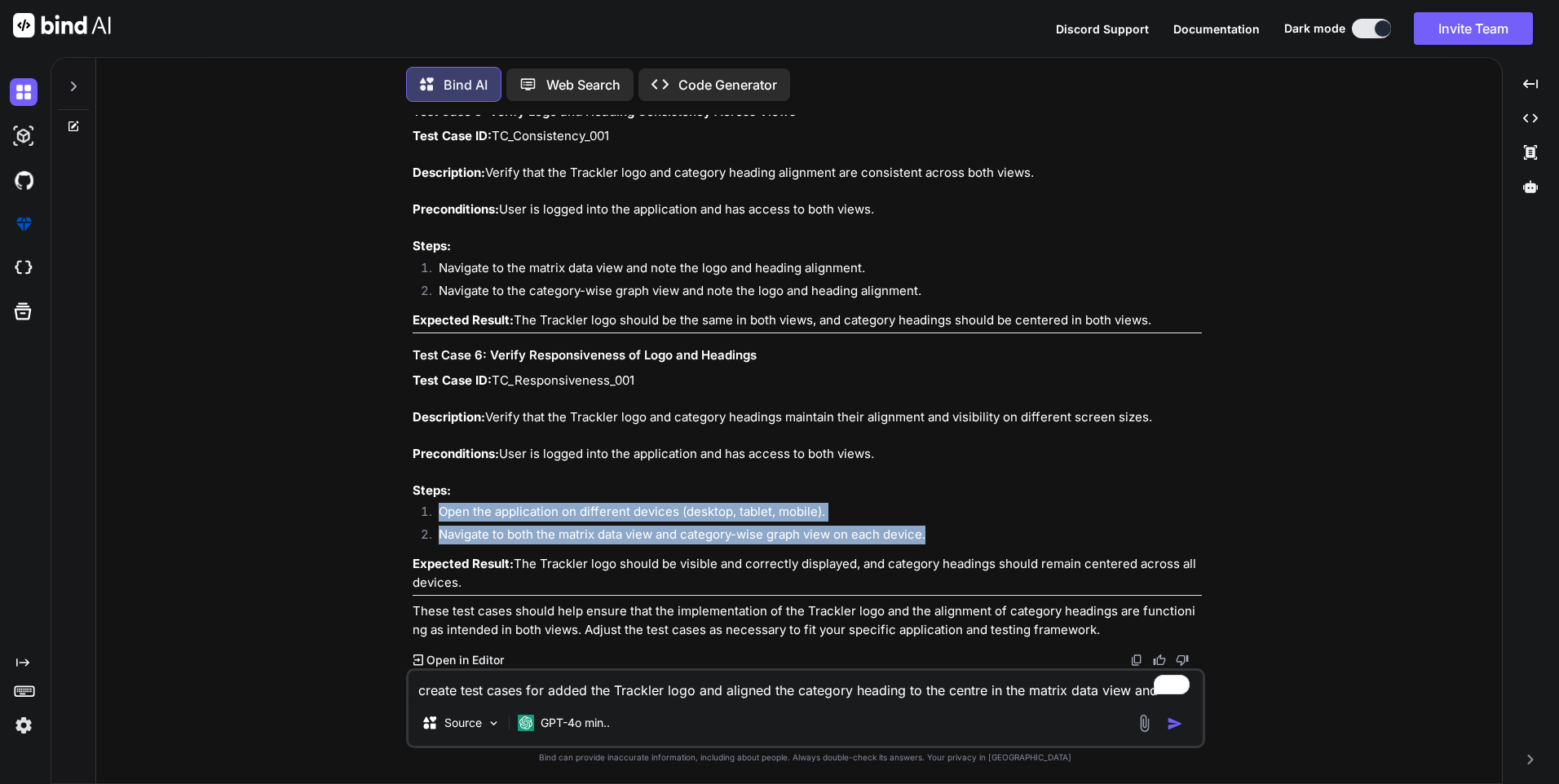
drag, startPoint x: 439, startPoint y: 512, endPoint x: 950, endPoint y: 539, distance: 511.7
click at [950, 539] on ol "Open the application on different devices (desktop, tablet, mobile). Navigate t…" at bounding box center [807, 525] width 789 height 46
drag, startPoint x: 516, startPoint y: 562, endPoint x: 536, endPoint y: 577, distance: 25.0
click at [536, 577] on p "Expected Result: The Trackler logo should be visible and correctly displayed, a…" at bounding box center [807, 573] width 789 height 36
